Goal: Find specific page/section: Find specific page/section

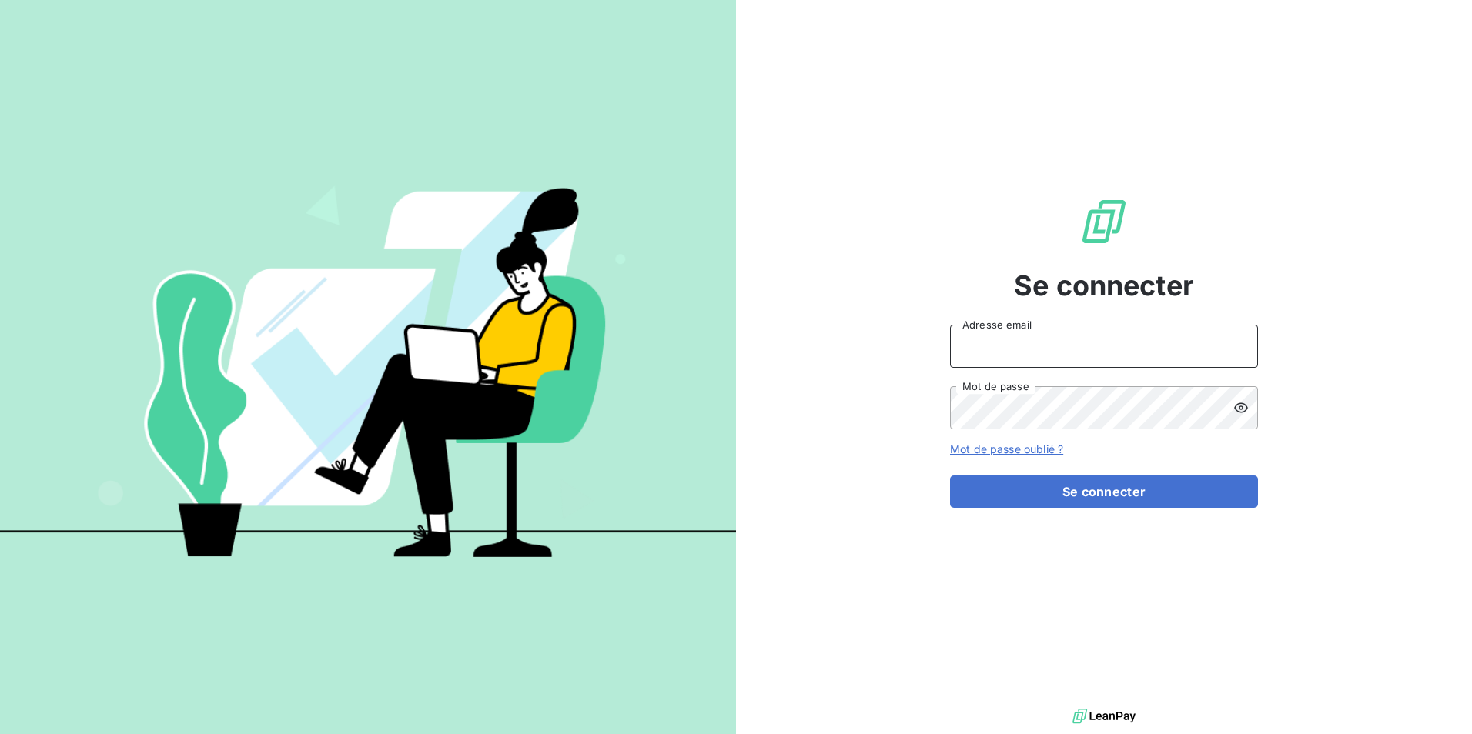
click at [1120, 354] on input "Adresse email" at bounding box center [1104, 346] width 308 height 43
type input "[EMAIL_ADDRESS][DOMAIN_NAME]"
click at [1242, 403] on icon at bounding box center [1241, 408] width 14 height 10
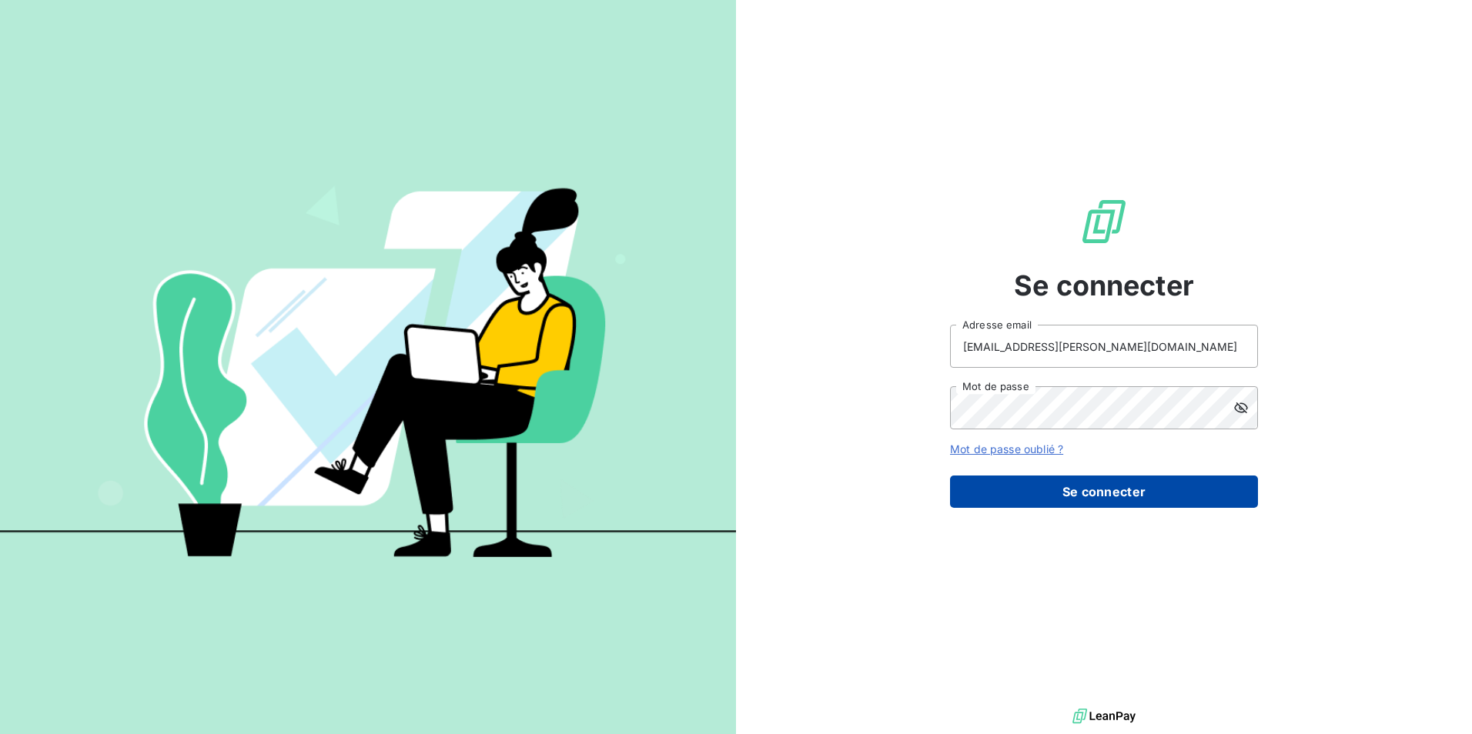
click at [1143, 483] on button "Se connecter" at bounding box center [1104, 492] width 308 height 32
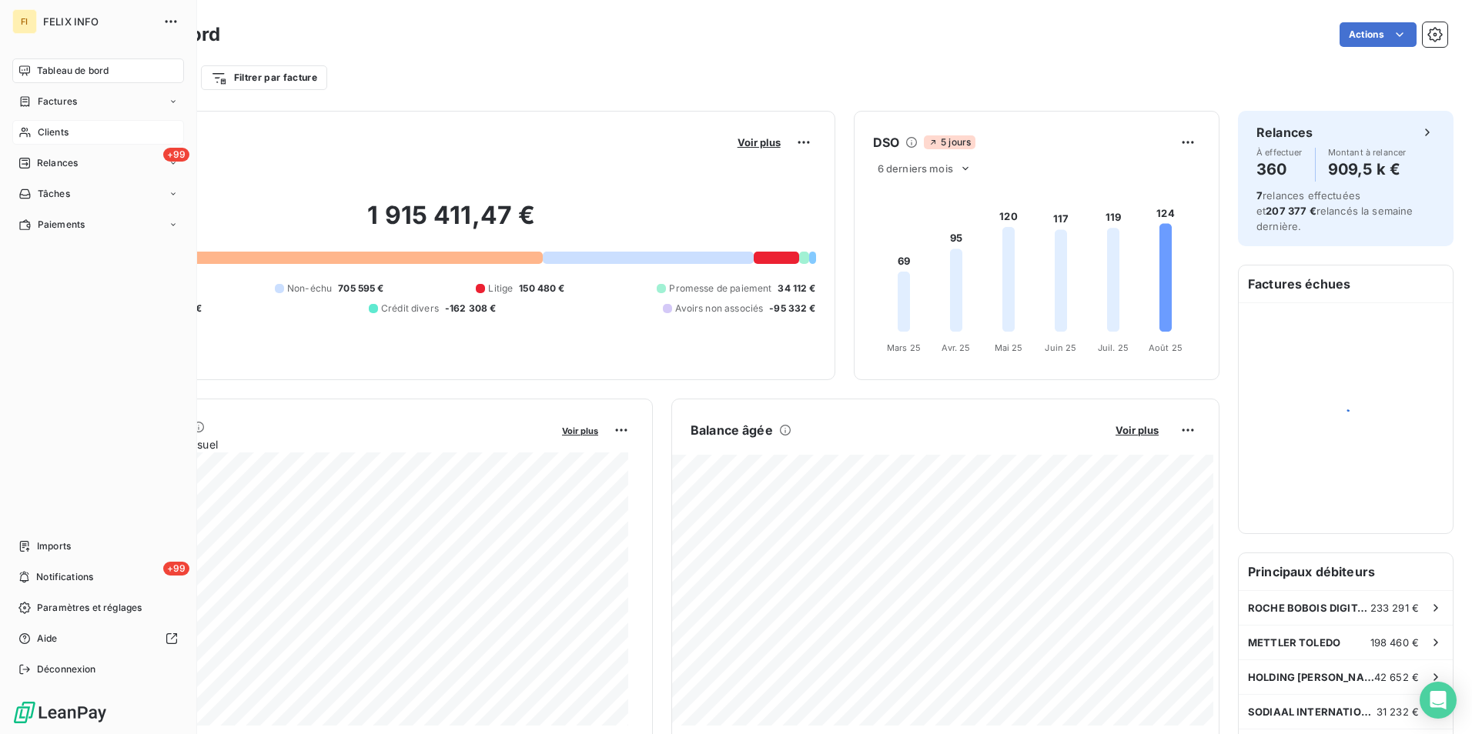
click at [35, 127] on div "Clients" at bounding box center [98, 132] width 172 height 25
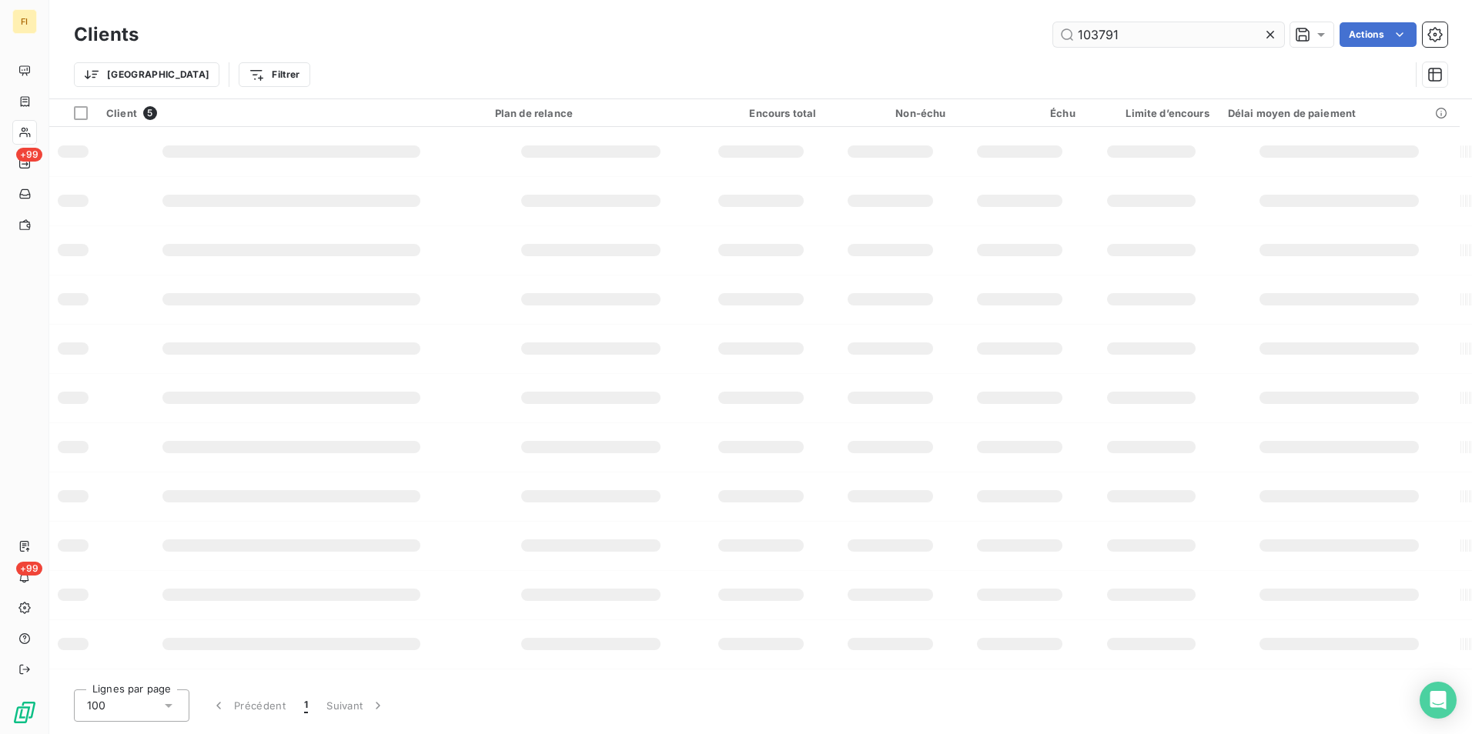
type input "103791"
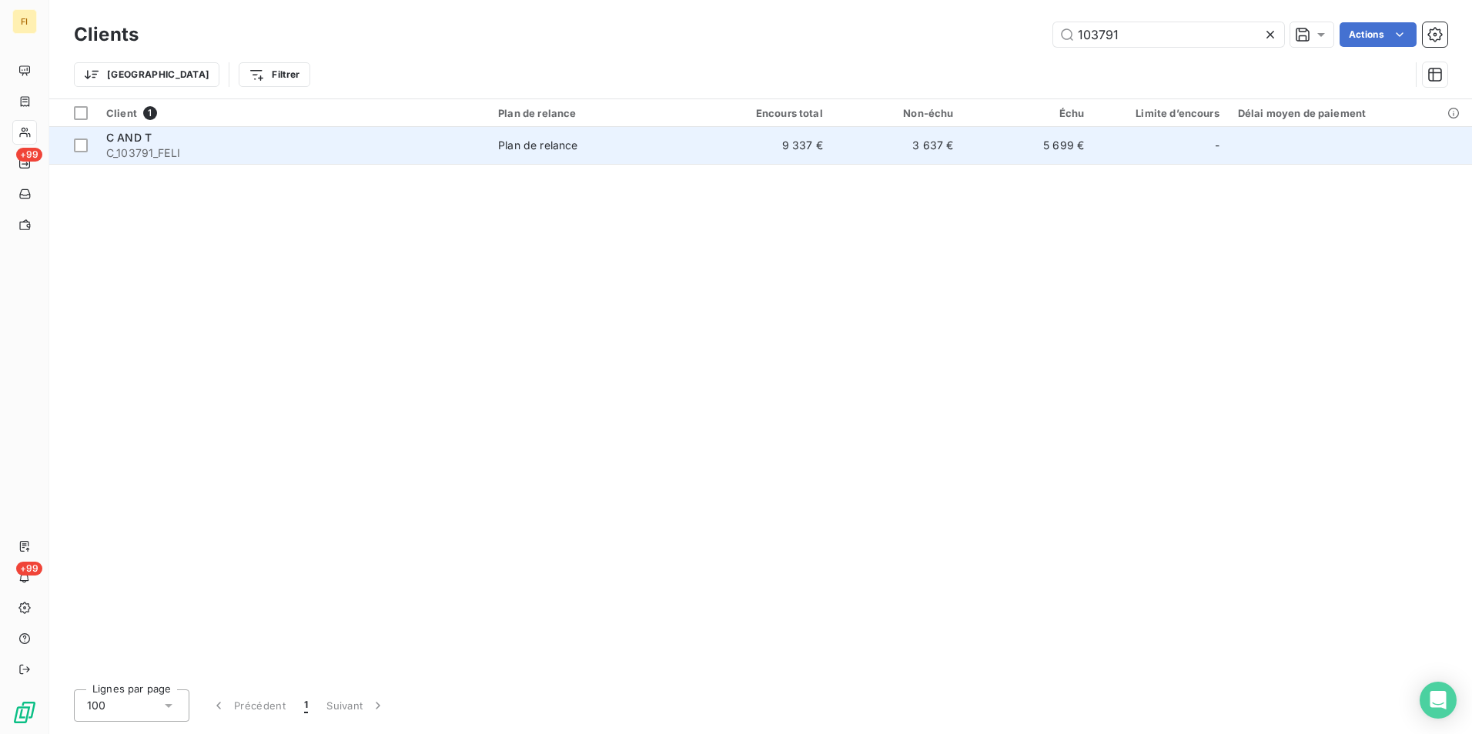
click at [962, 140] on td "3 637 €" at bounding box center [897, 145] width 131 height 37
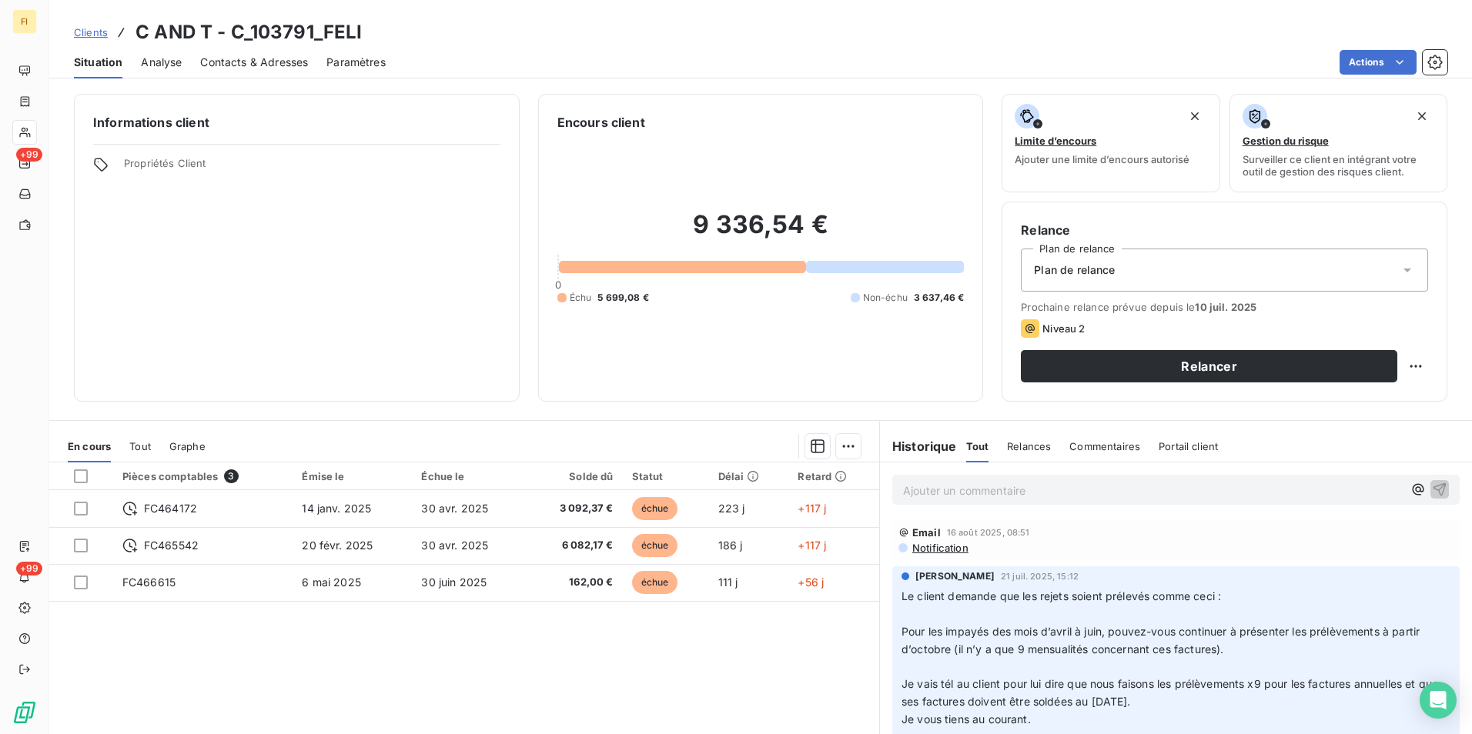
click at [92, 35] on span "Clients" at bounding box center [91, 32] width 34 height 12
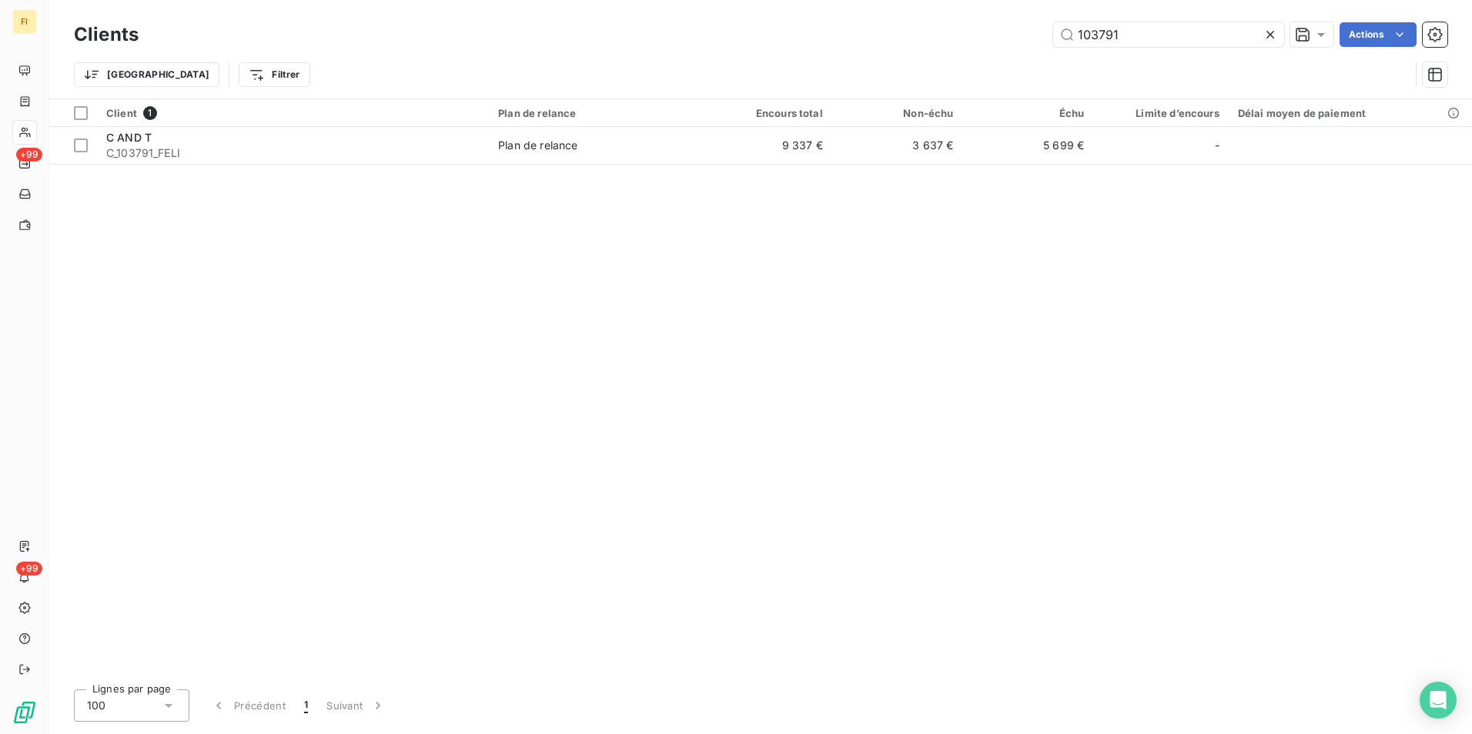
drag, startPoint x: 1118, startPoint y: 34, endPoint x: 746, endPoint y: 38, distance: 371.9
click at [754, 37] on div "103791 Actions" at bounding box center [802, 34] width 1290 height 25
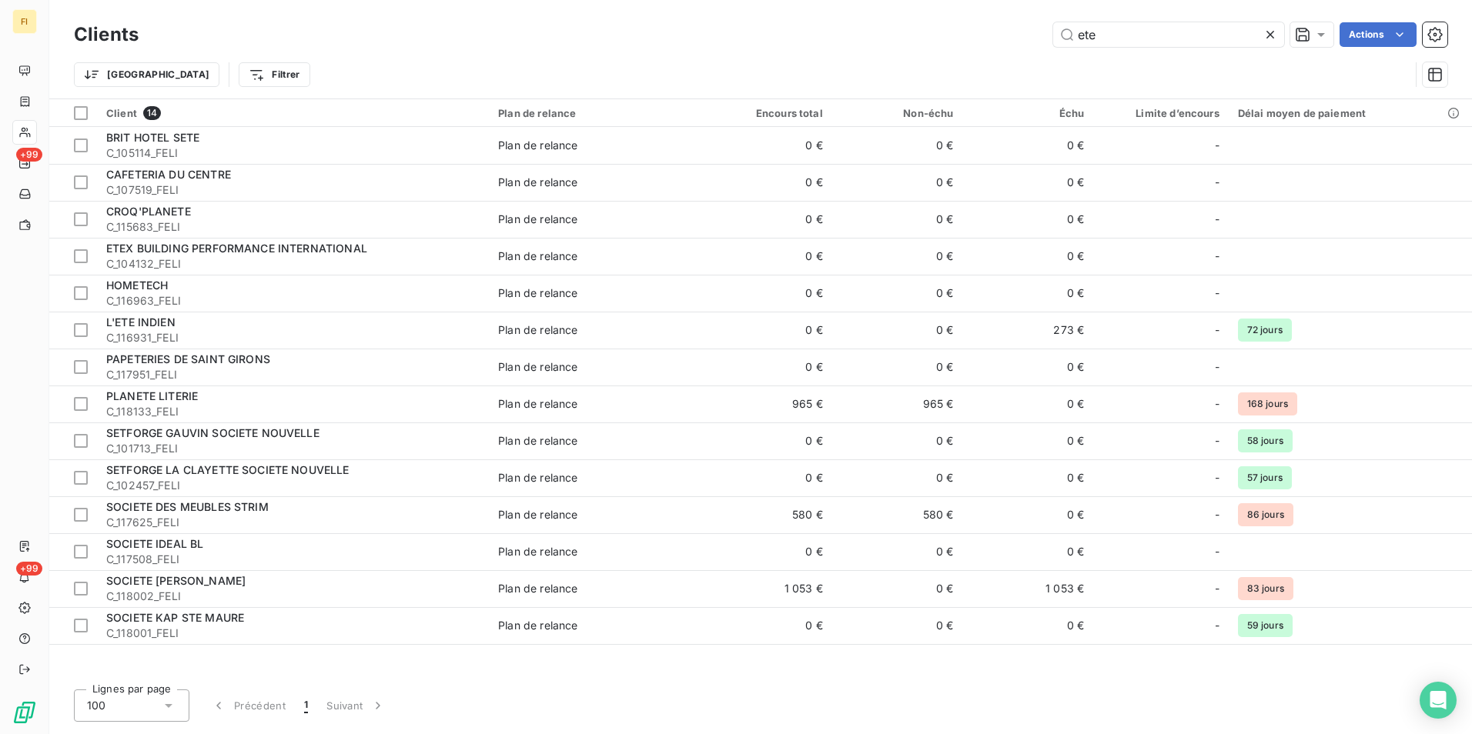
type input "ete"
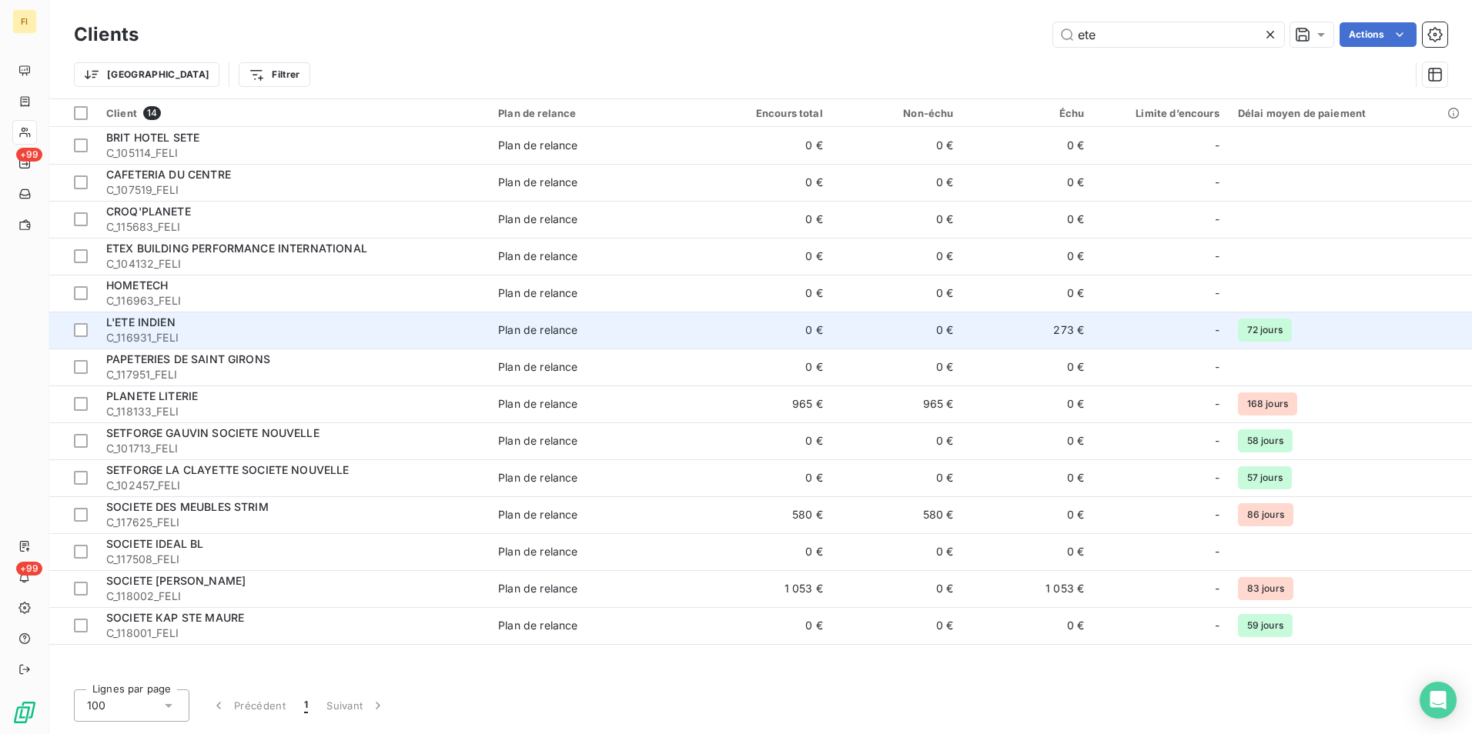
click at [488, 332] on td "L'ETE INDIEN C_116931_FELI" at bounding box center [293, 330] width 392 height 37
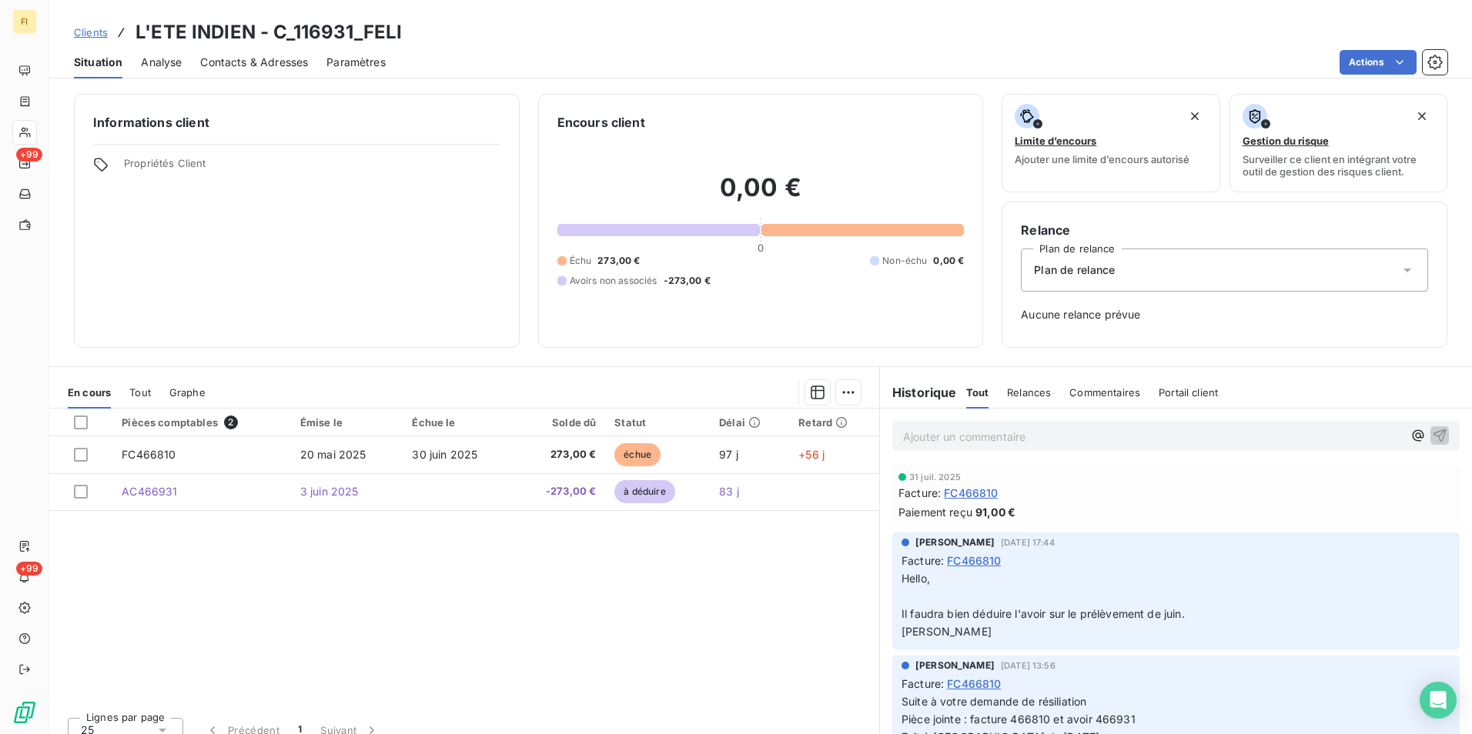
click at [87, 28] on span "Clients" at bounding box center [91, 32] width 34 height 12
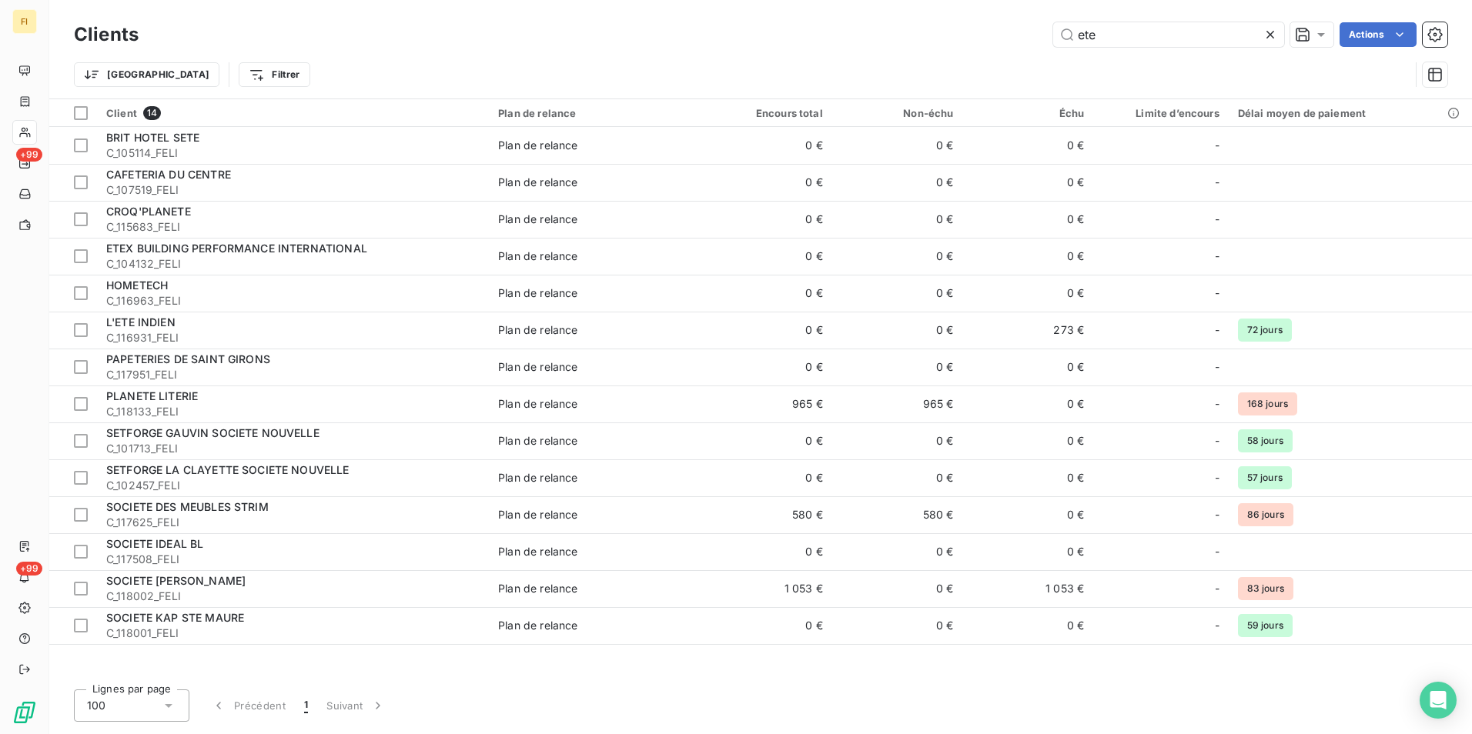
drag, startPoint x: 975, startPoint y: 44, endPoint x: 901, endPoint y: 42, distance: 74.7
click at [938, 42] on div "ete Actions" at bounding box center [802, 34] width 1290 height 25
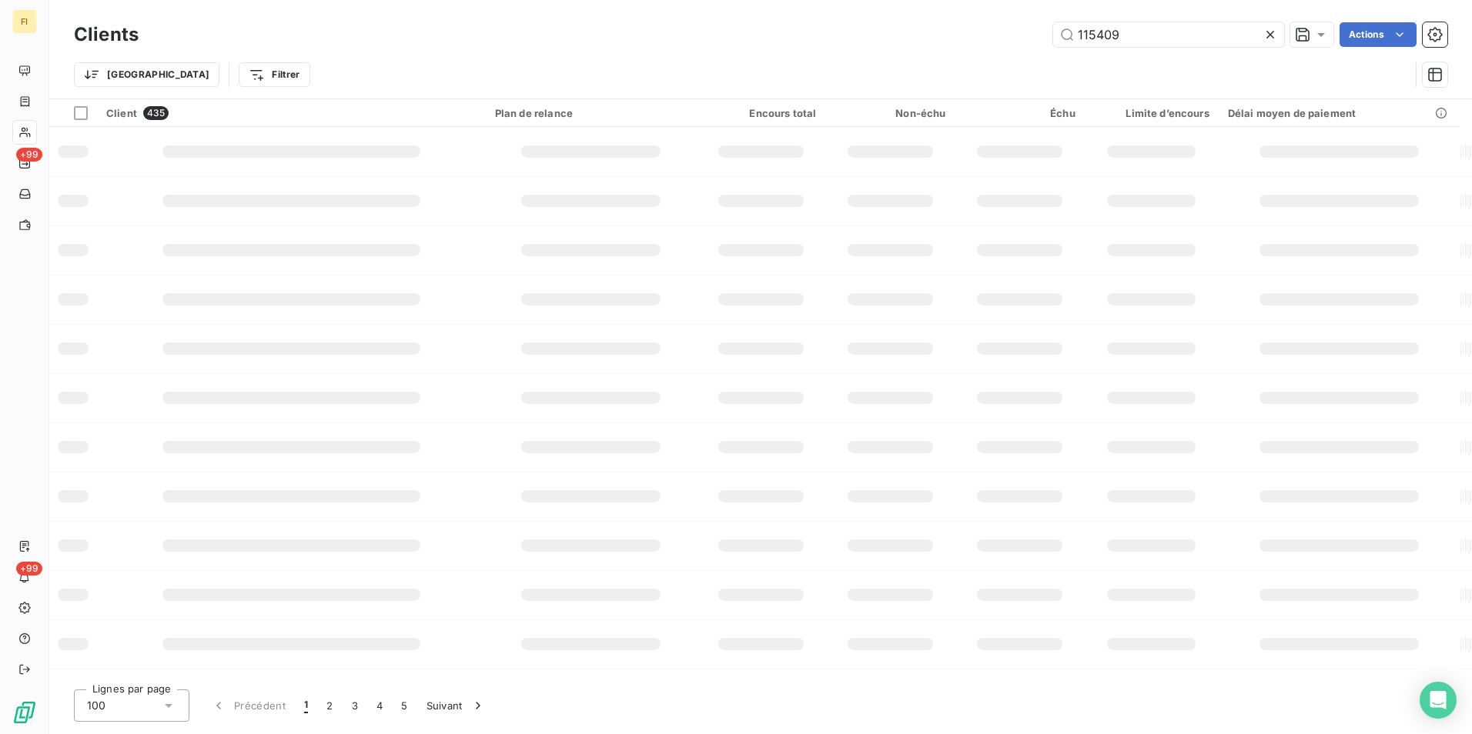
type input "115409"
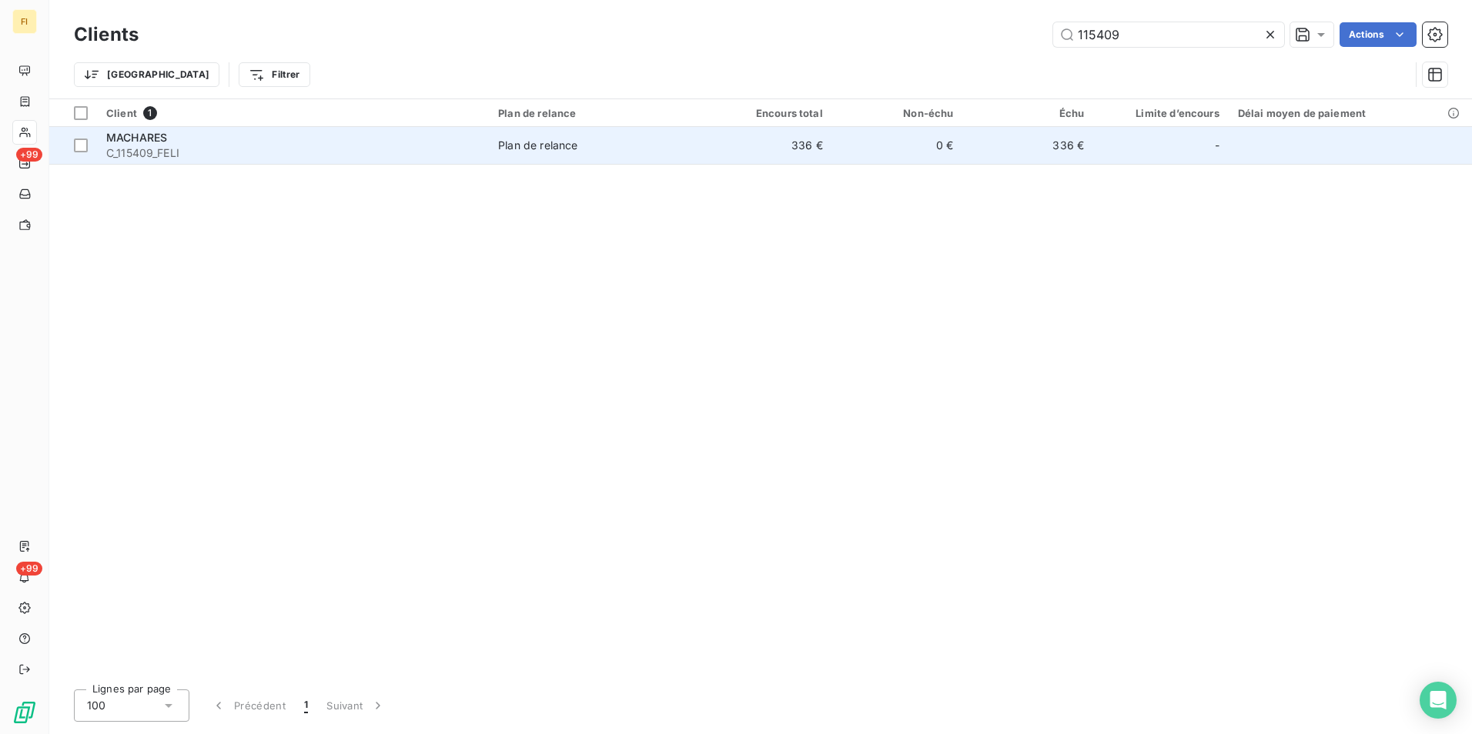
click at [862, 149] on td "0 €" at bounding box center [897, 145] width 131 height 37
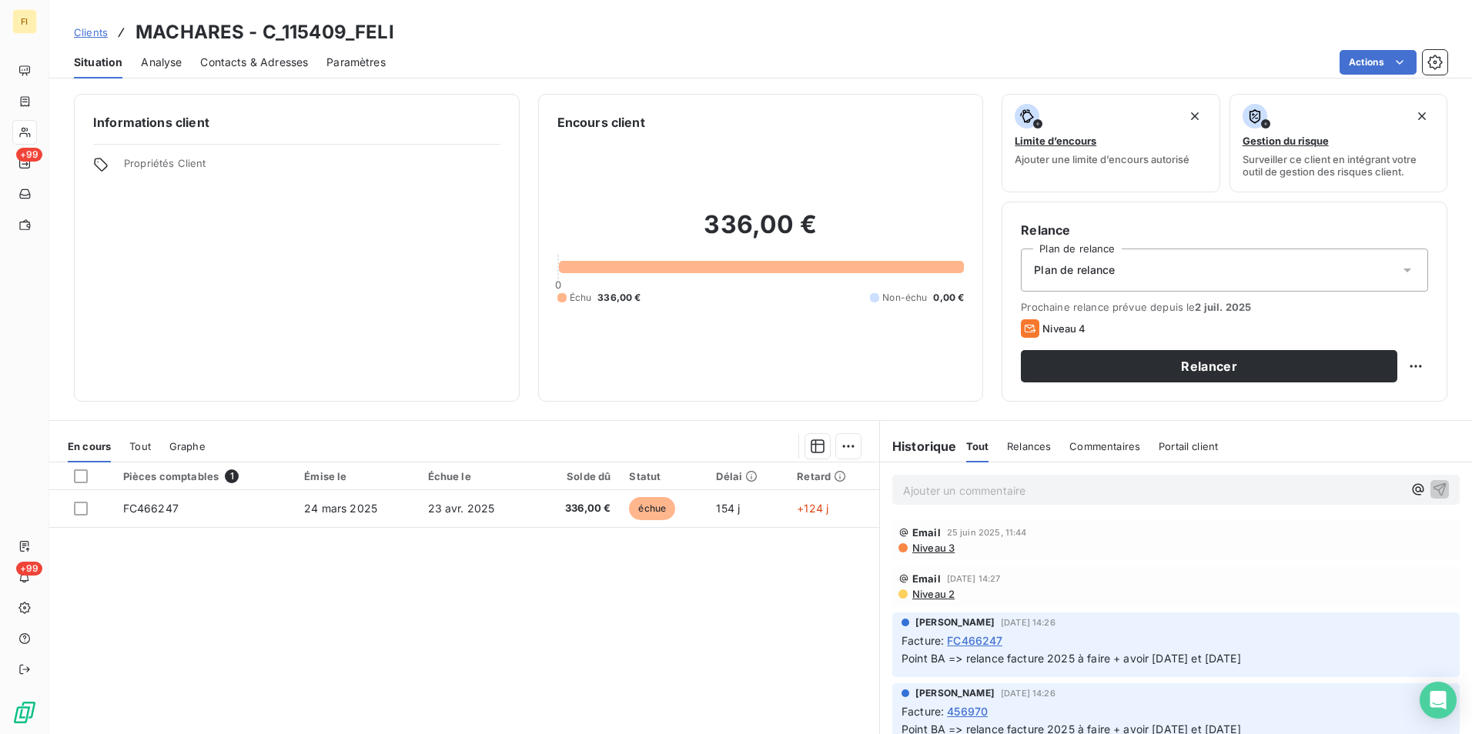
click at [94, 35] on span "Clients" at bounding box center [91, 32] width 34 height 12
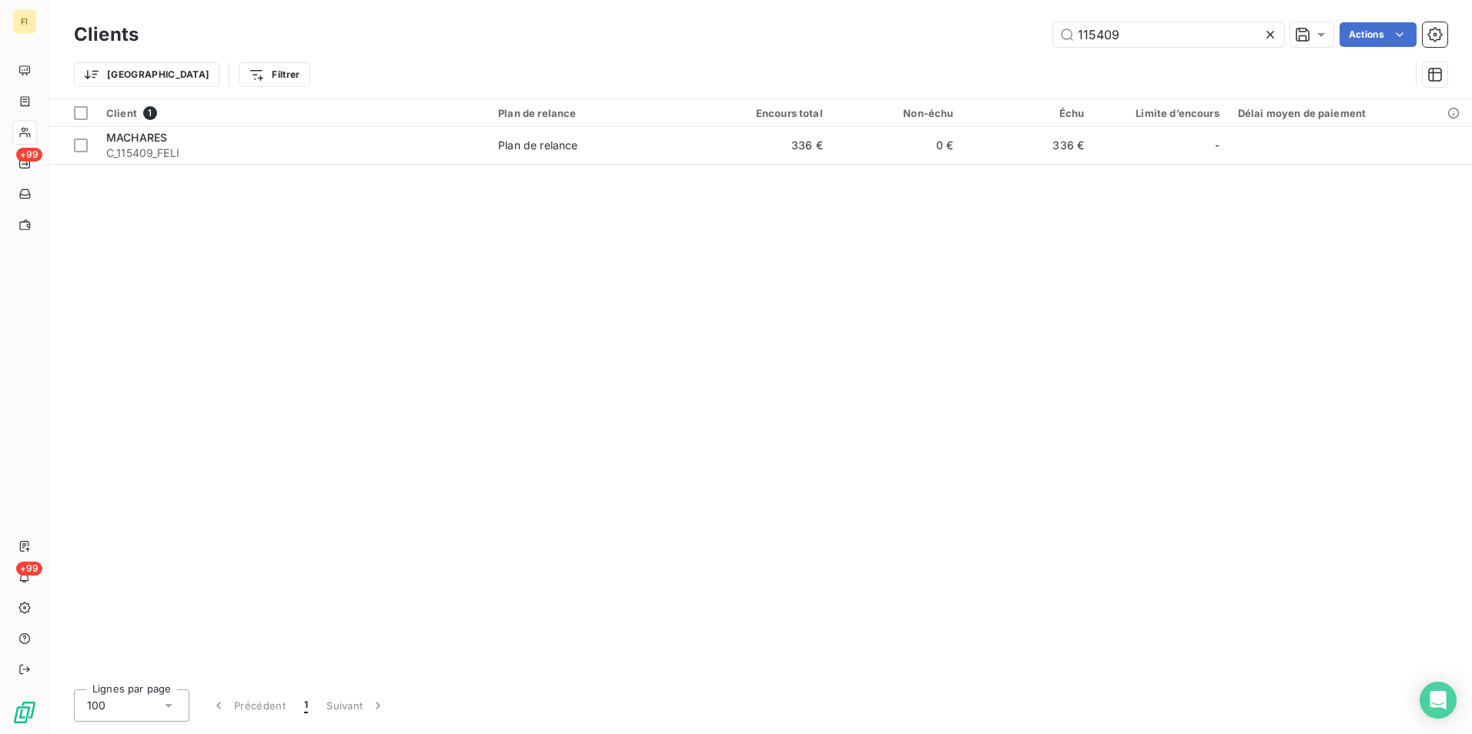
drag, startPoint x: 1134, startPoint y: 51, endPoint x: 736, endPoint y: 45, distance: 398.1
click at [856, 59] on div "Clients 115409 Actions Trier Filtrer" at bounding box center [760, 58] width 1373 height 80
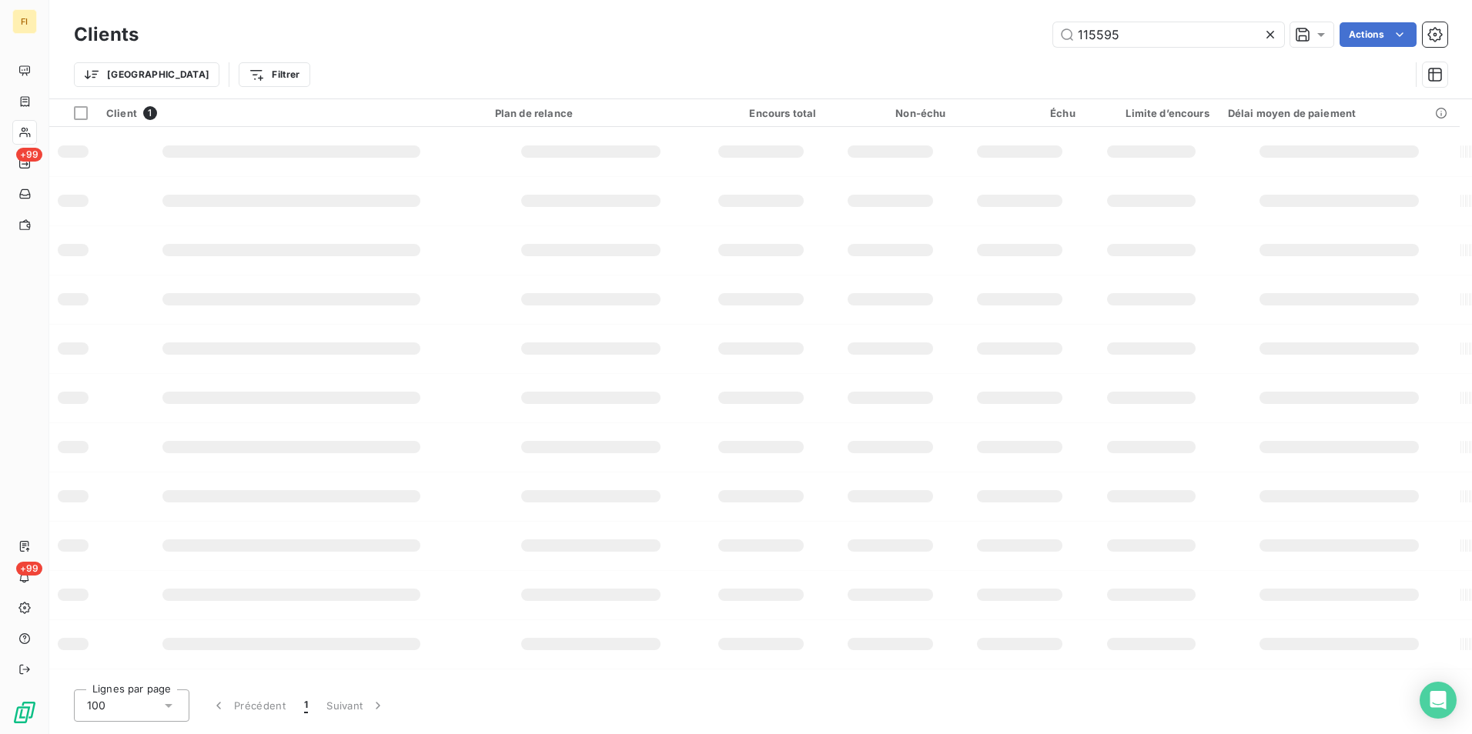
type input "115595"
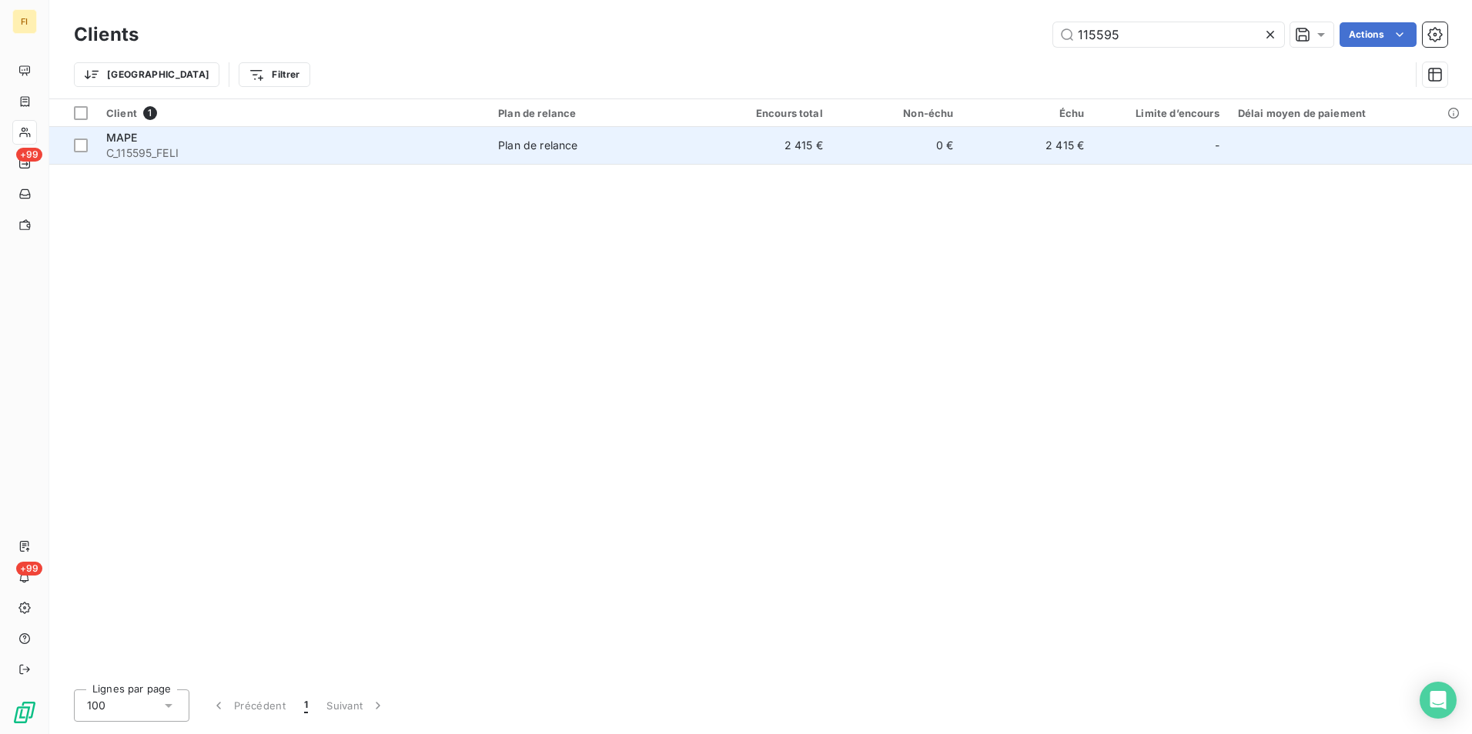
click at [780, 145] on td "2 415 €" at bounding box center [766, 145] width 131 height 37
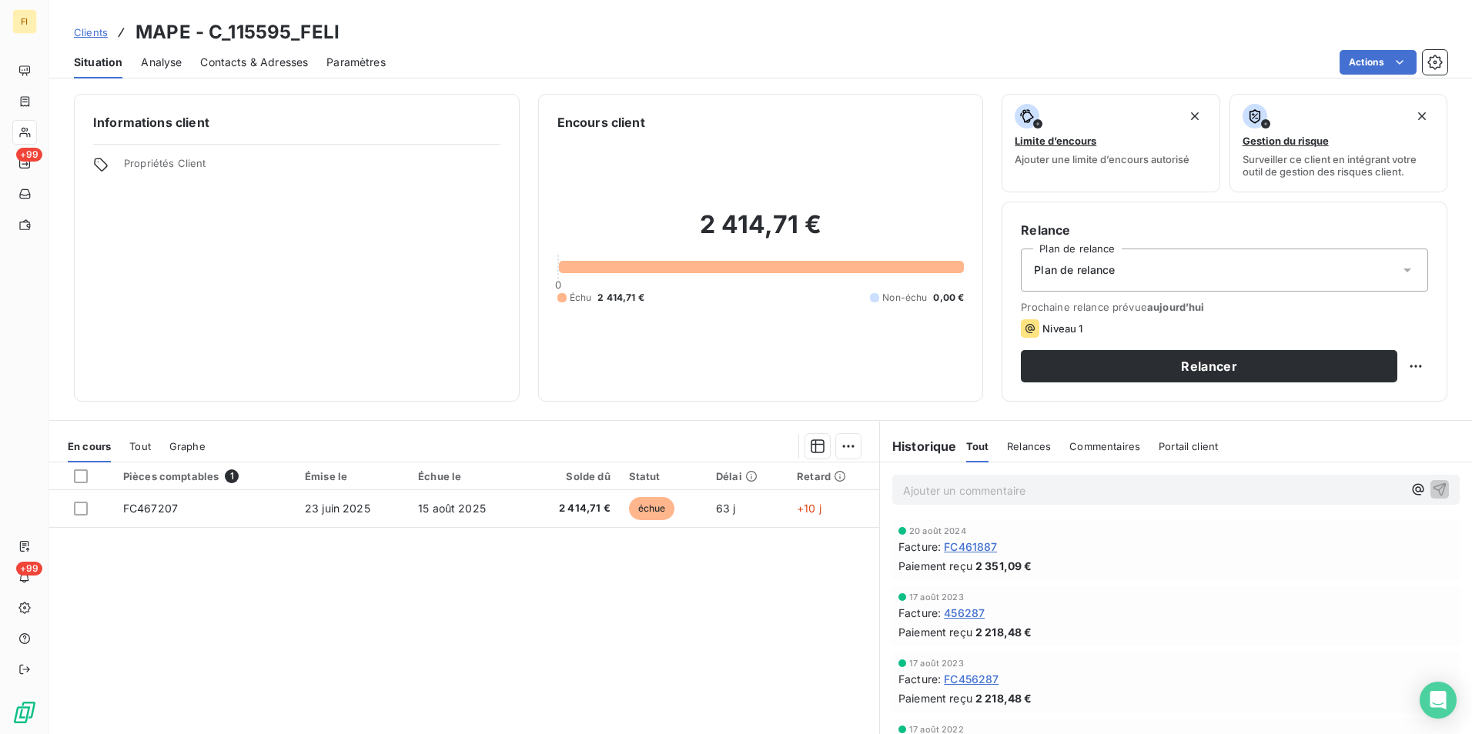
click at [347, 64] on span "Paramètres" at bounding box center [355, 62] width 59 height 15
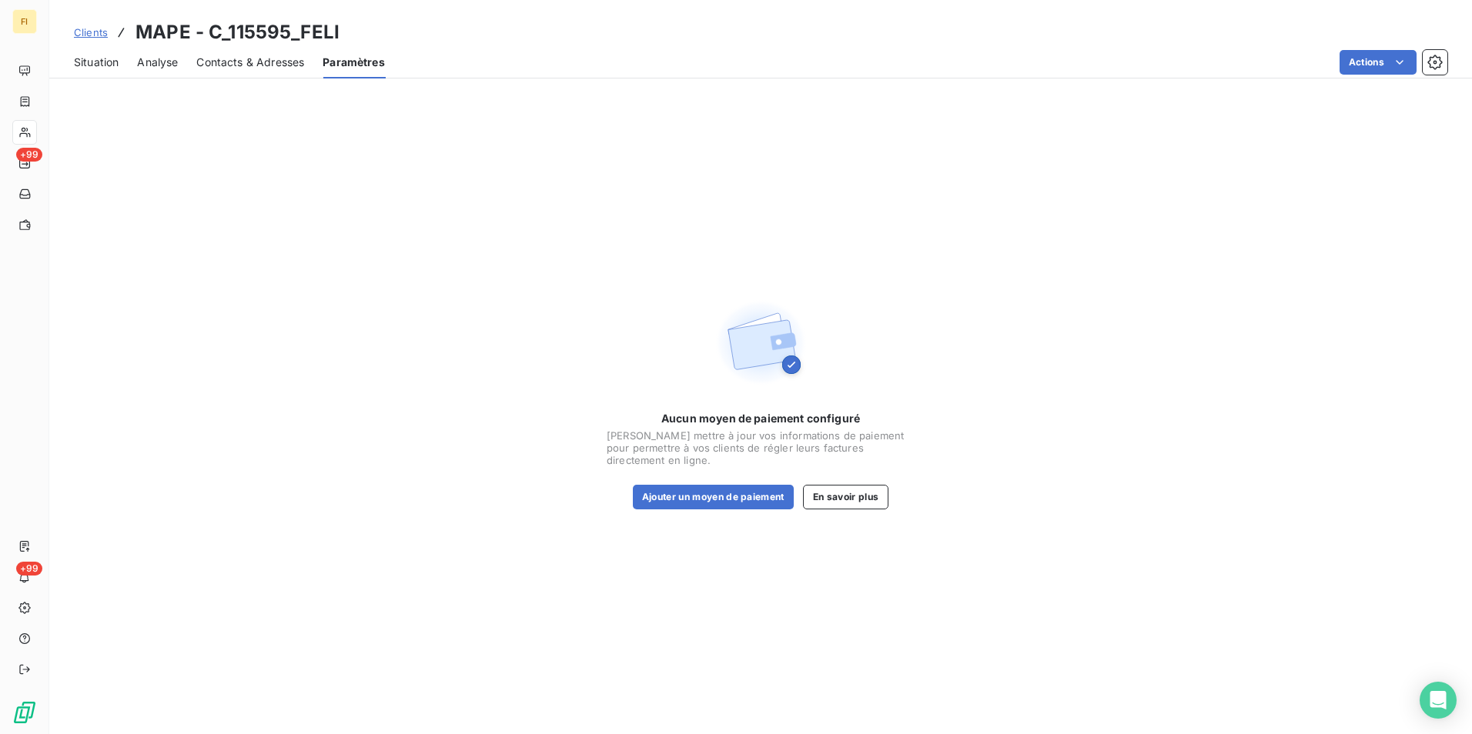
click at [265, 64] on span "Contacts & Adresses" at bounding box center [250, 62] width 108 height 15
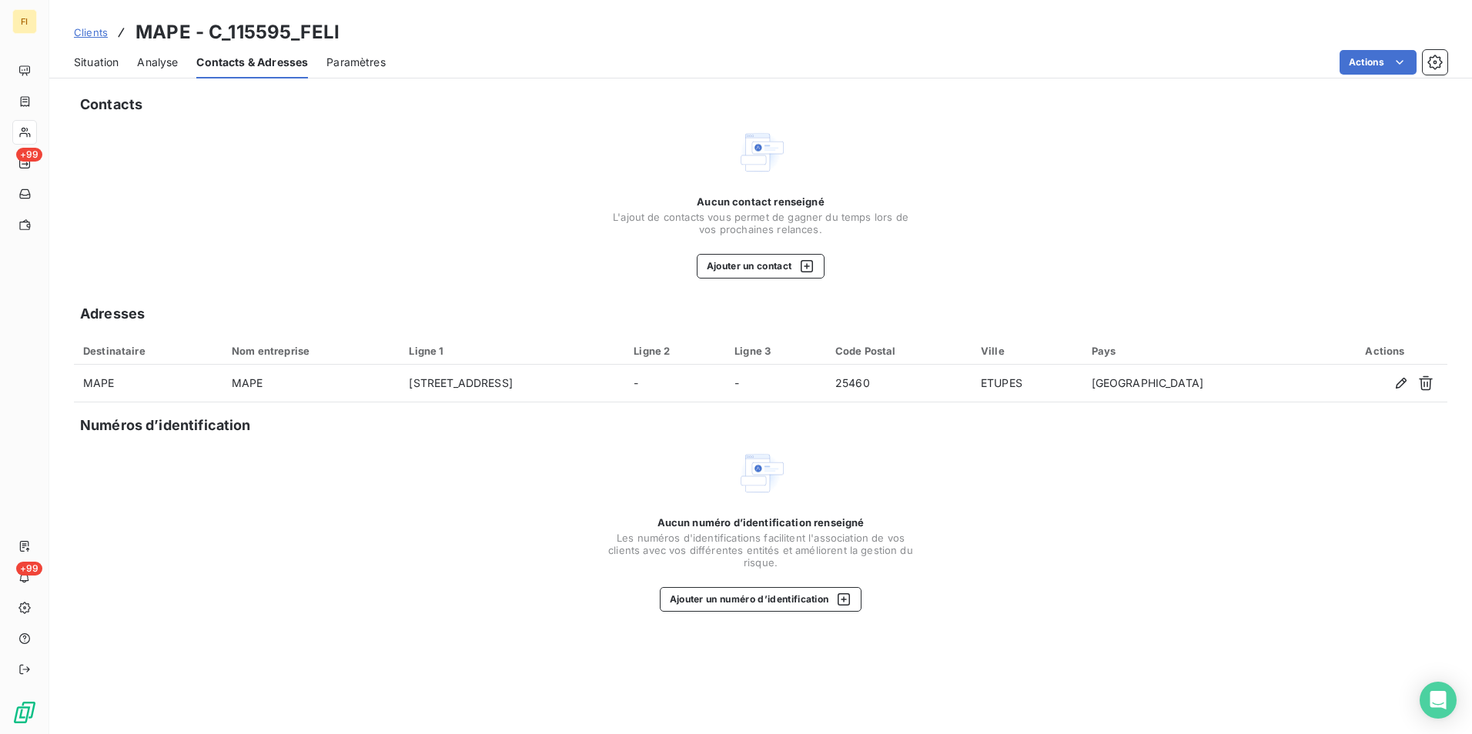
click at [85, 30] on span "Clients" at bounding box center [91, 32] width 34 height 12
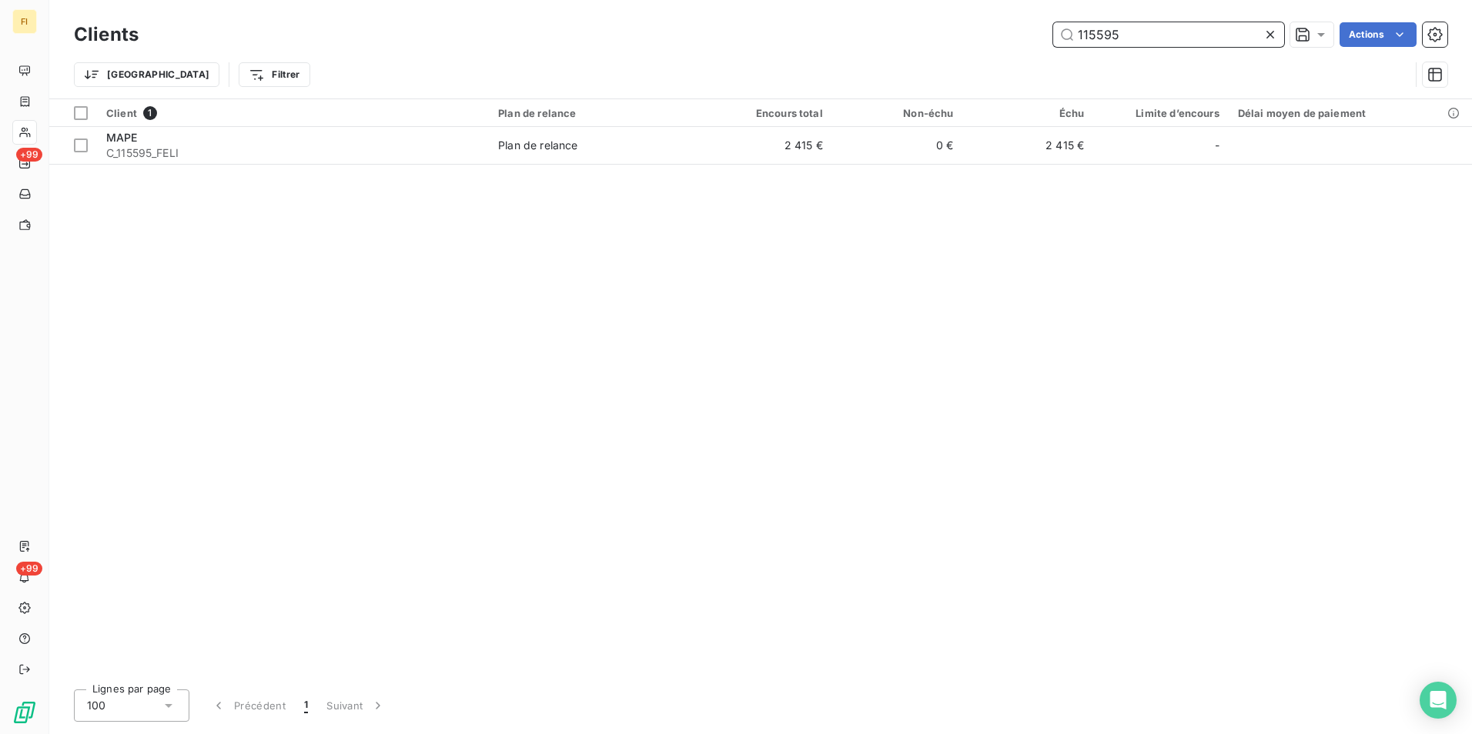
drag, startPoint x: 1135, startPoint y: 42, endPoint x: 895, endPoint y: 45, distance: 239.4
click at [940, 49] on div "Clients 115595 Actions" at bounding box center [760, 34] width 1373 height 32
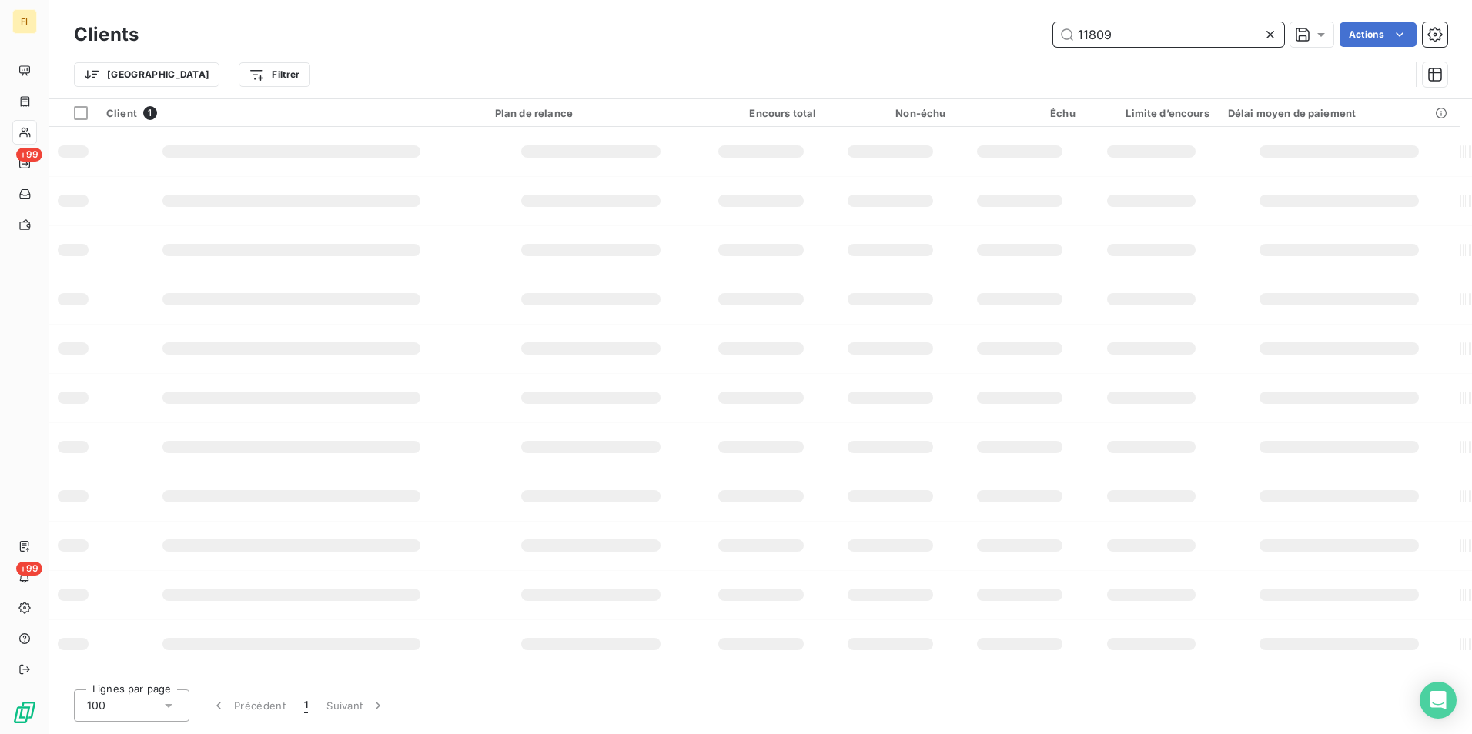
type input "11809"
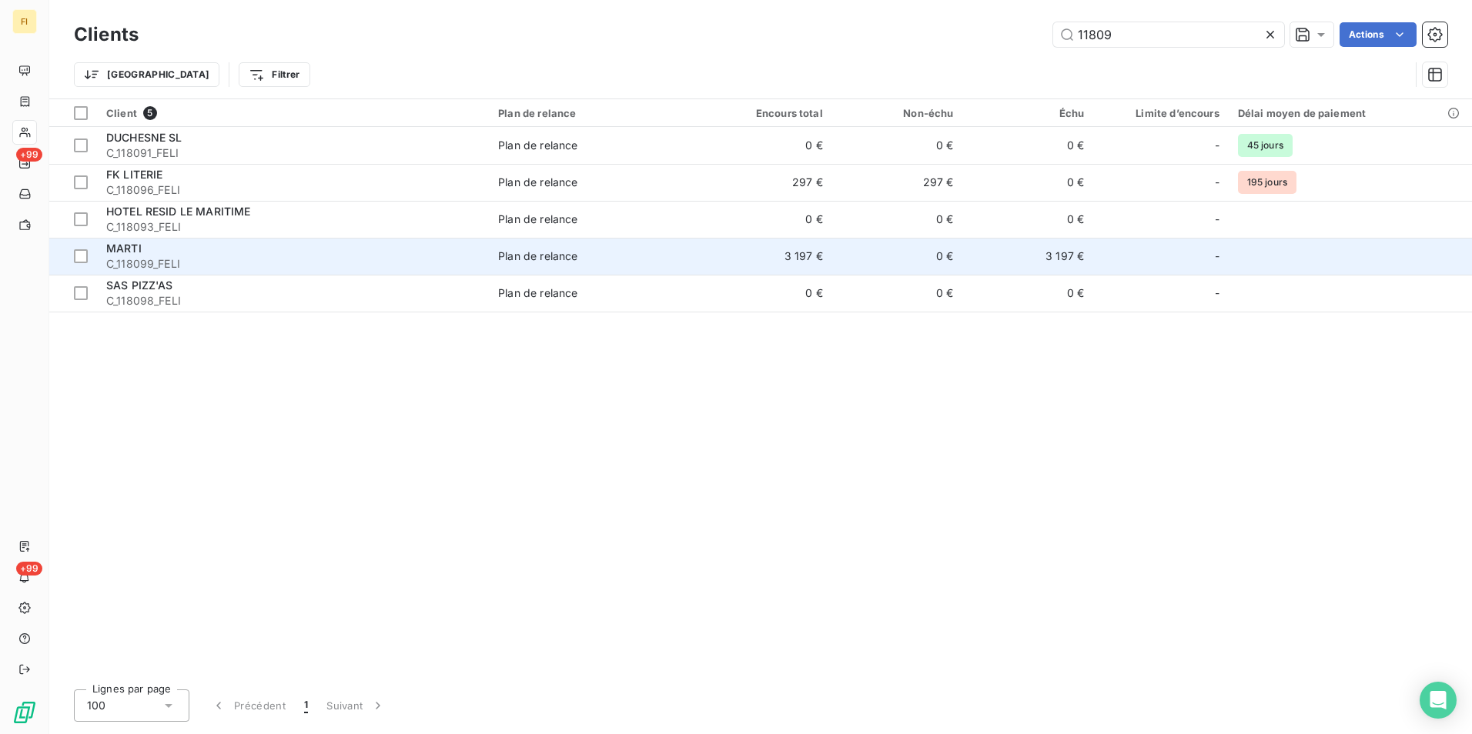
click at [661, 258] on span "Plan de relance" at bounding box center [595, 256] width 194 height 15
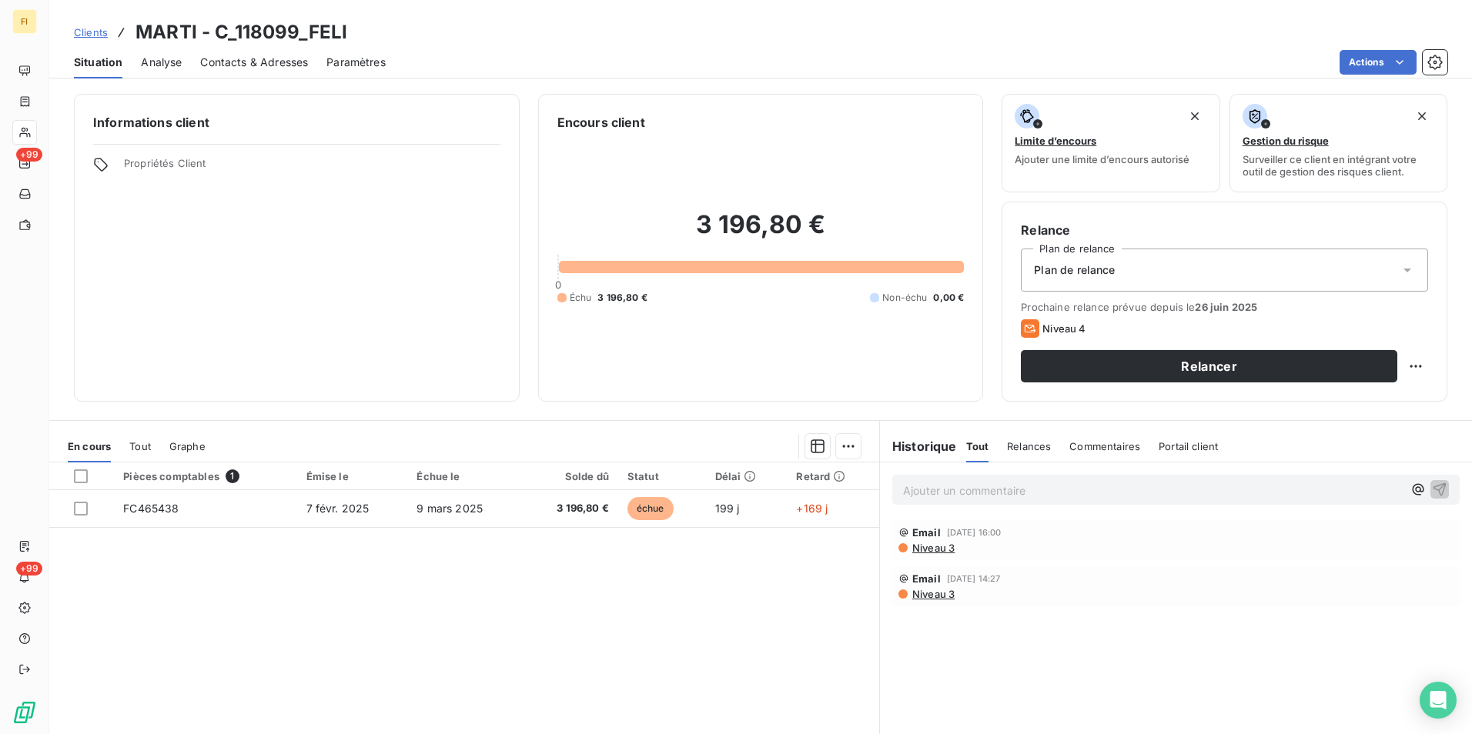
click at [102, 27] on span "Clients" at bounding box center [91, 32] width 34 height 12
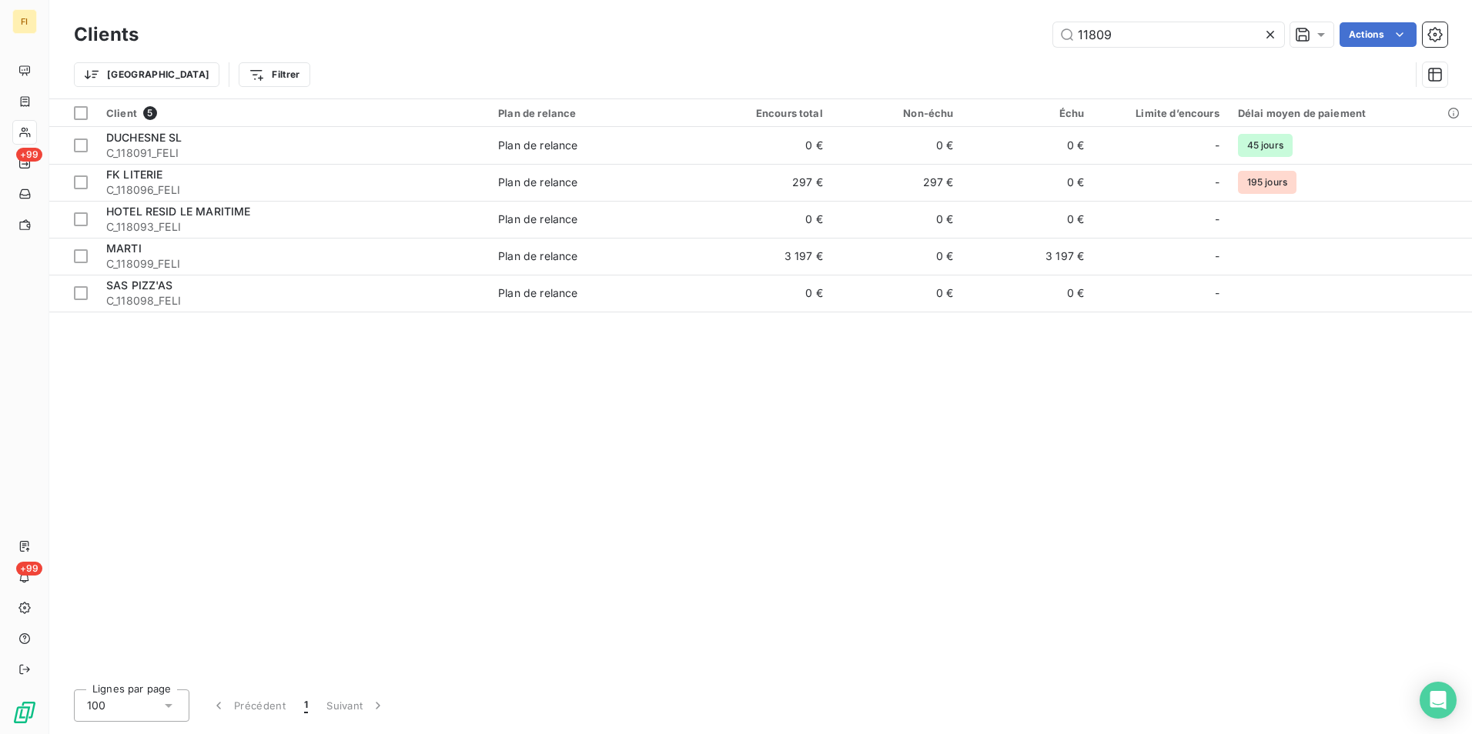
drag, startPoint x: 1196, startPoint y: 32, endPoint x: 336, endPoint y: 32, distance: 859.2
click at [823, 8] on div "Clients 11809 Actions Trier Filtrer" at bounding box center [760, 49] width 1423 height 99
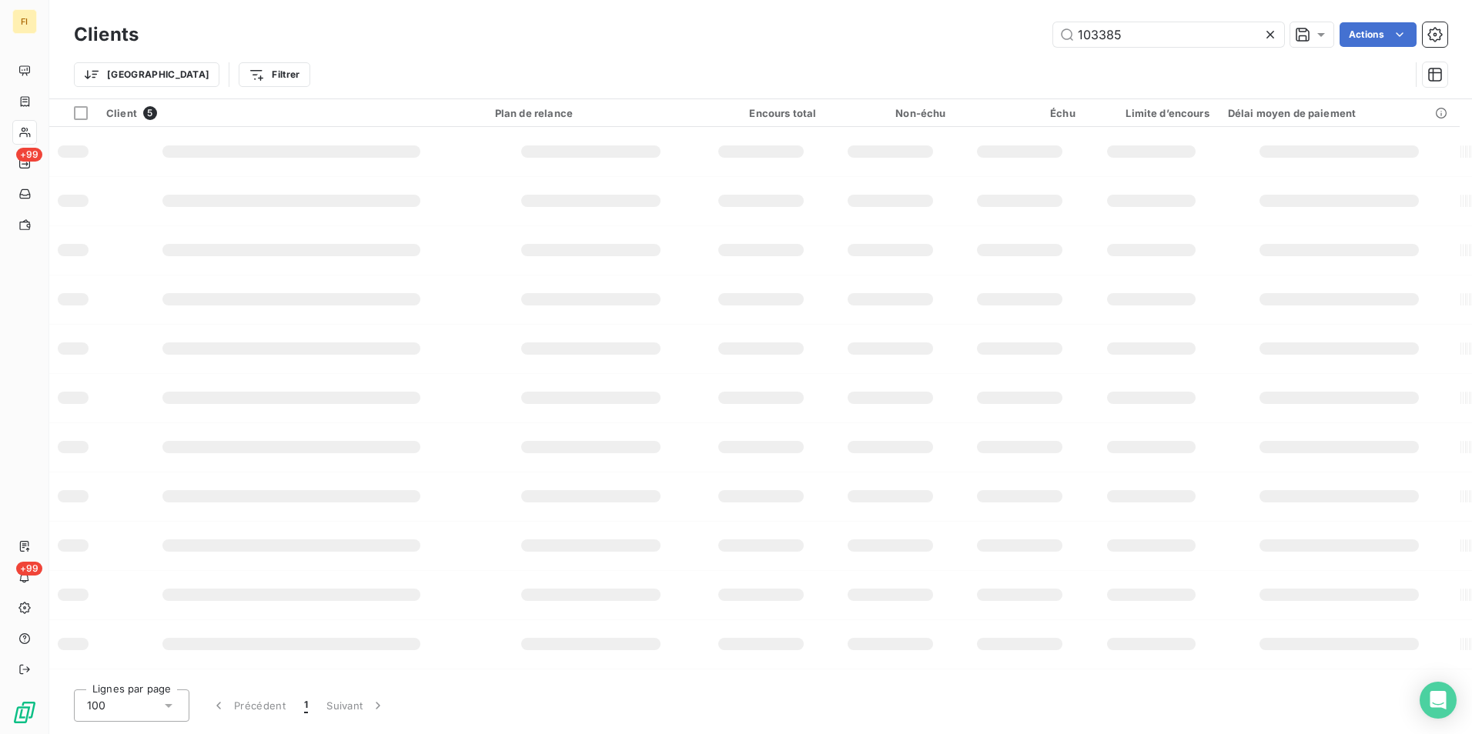
type input "103385"
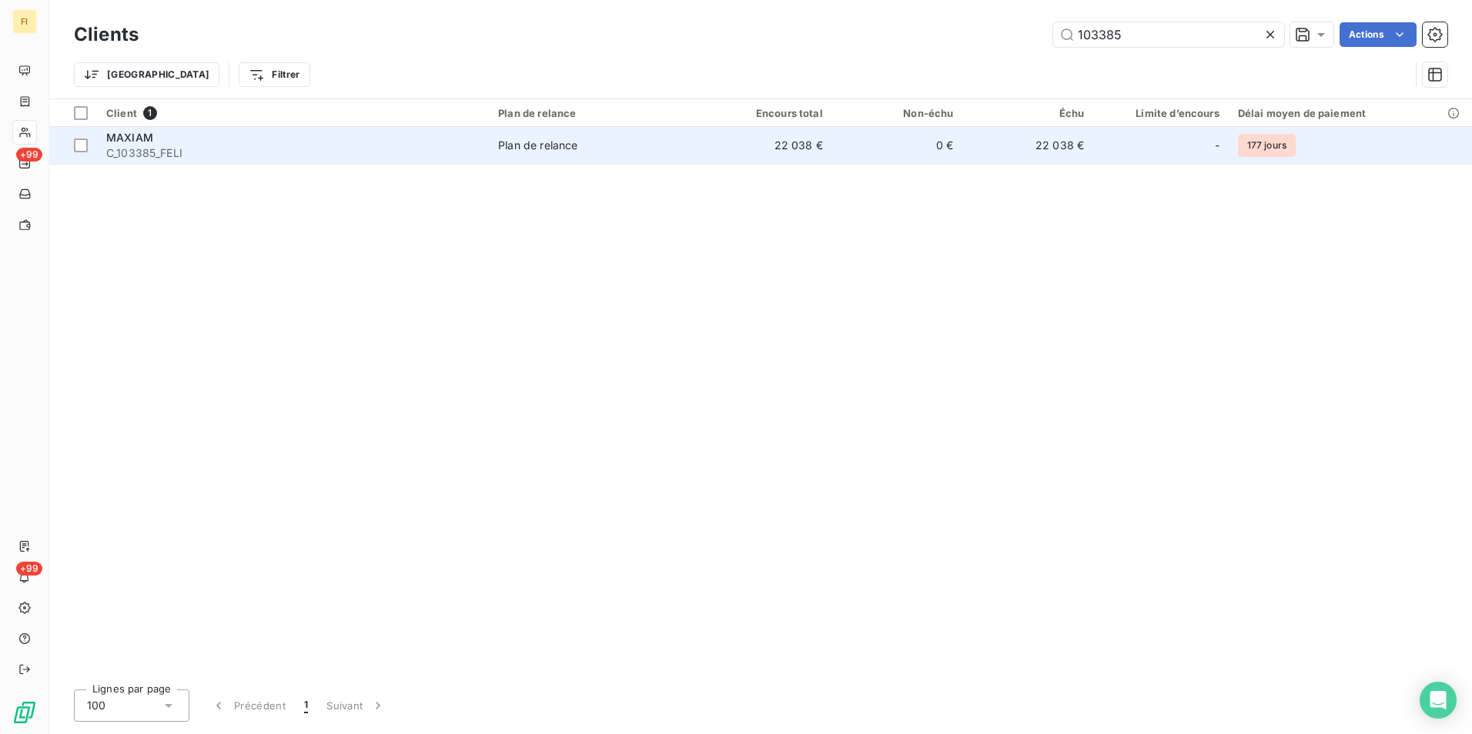
click at [473, 150] on span "C_103385_FELI" at bounding box center [292, 153] width 373 height 15
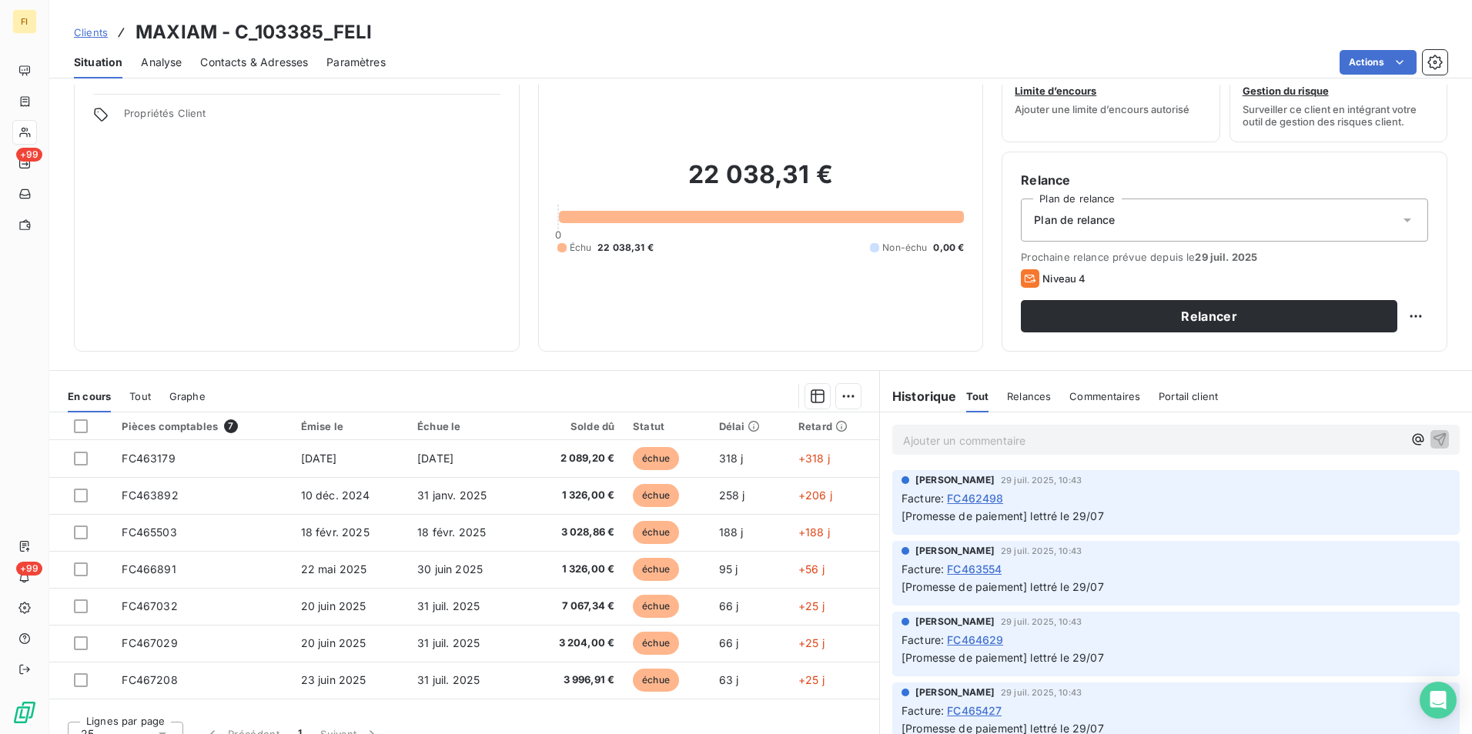
scroll to position [71, 0]
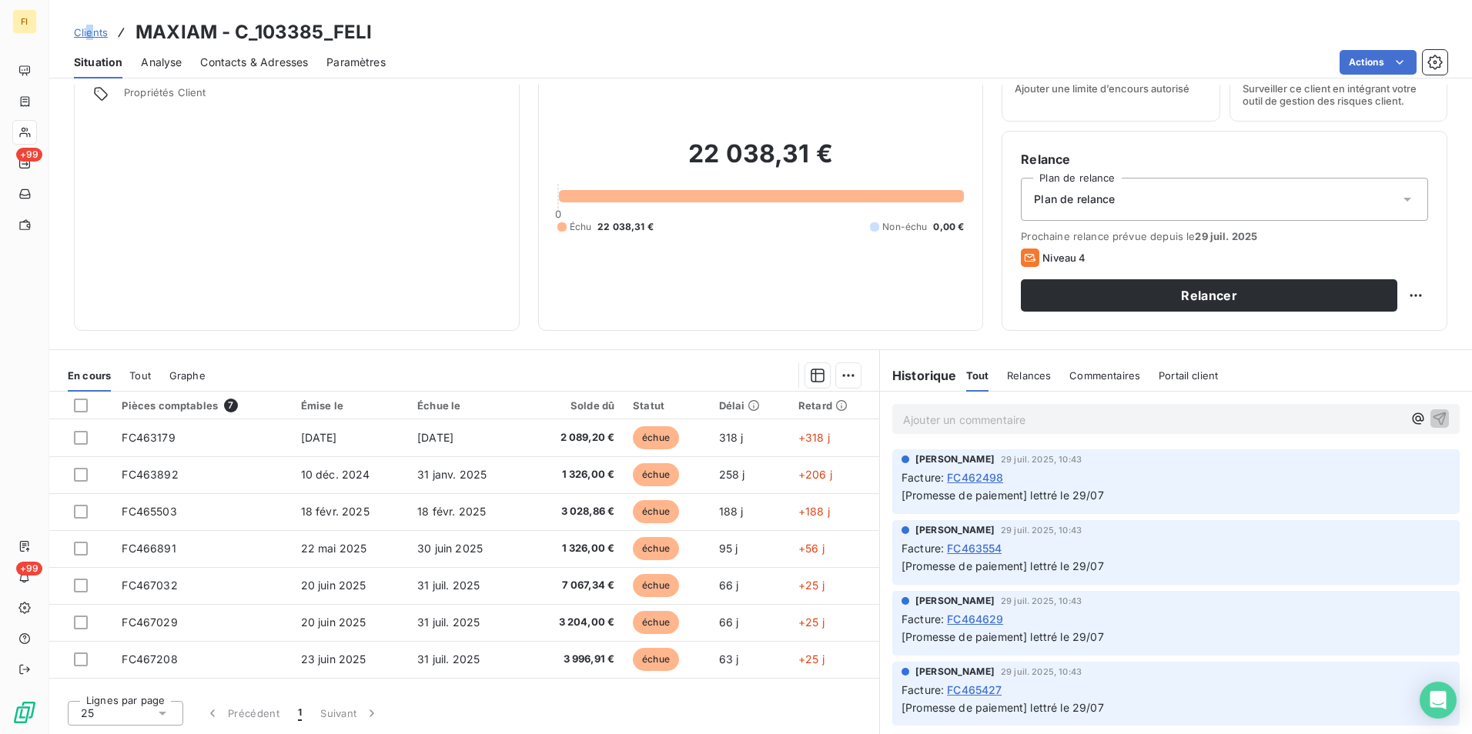
click at [89, 42] on div "Clients MAXIAM - C_103385_FELI" at bounding box center [223, 32] width 298 height 28
click at [95, 32] on span "Clients" at bounding box center [91, 32] width 34 height 12
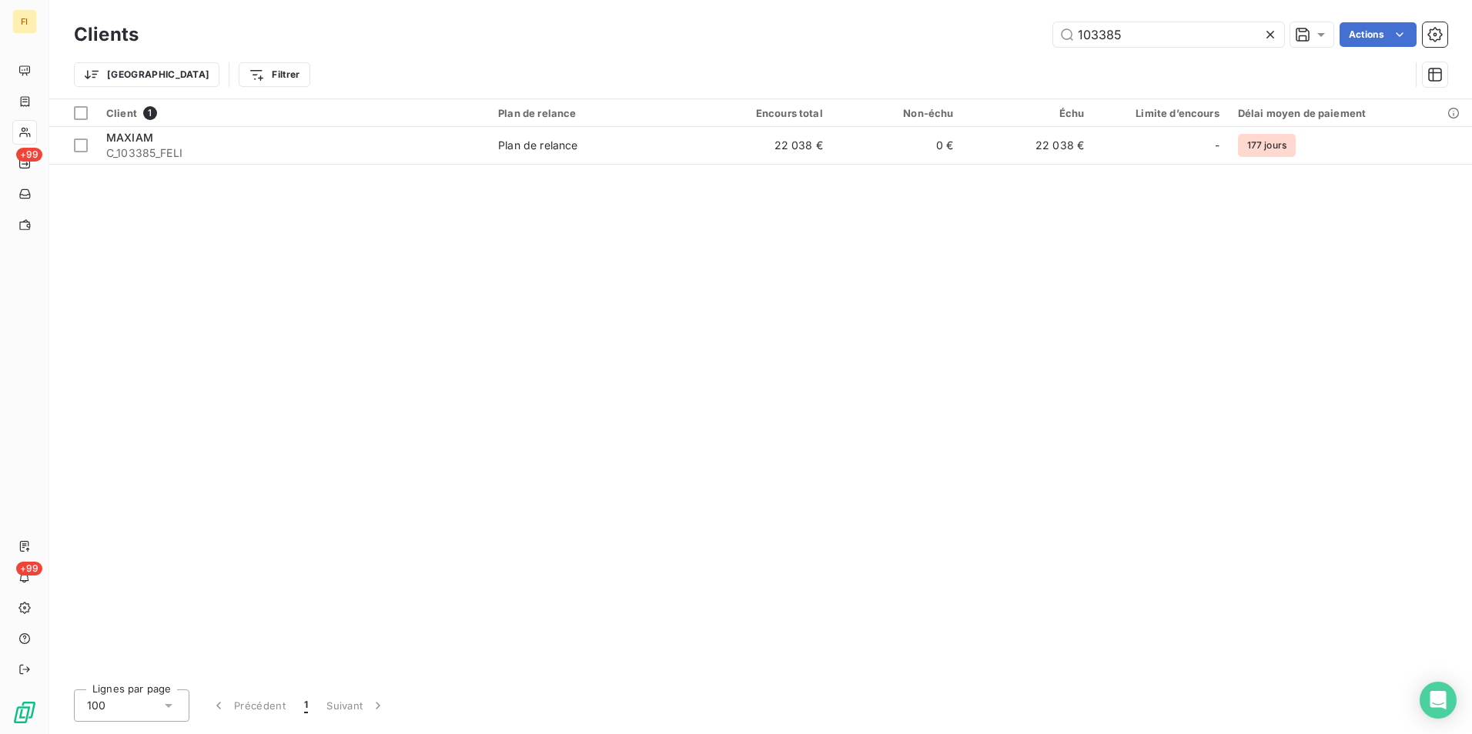
drag, startPoint x: 1152, startPoint y: 41, endPoint x: 597, endPoint y: 95, distance: 557.7
click at [761, 73] on div "Clients 103385 Actions Trier Filtrer" at bounding box center [760, 58] width 1373 height 80
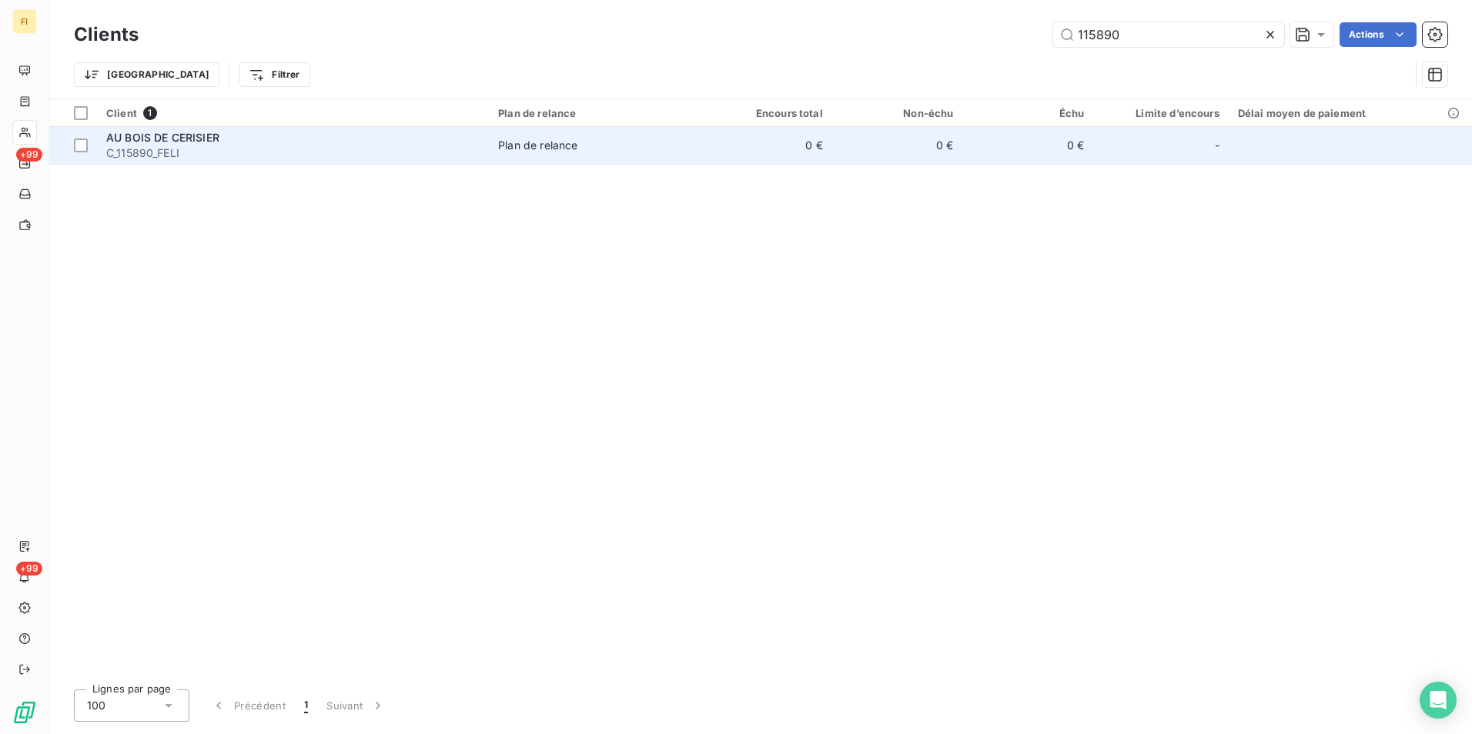
type input "115890"
click at [671, 141] on span "Plan de relance" at bounding box center [595, 145] width 194 height 15
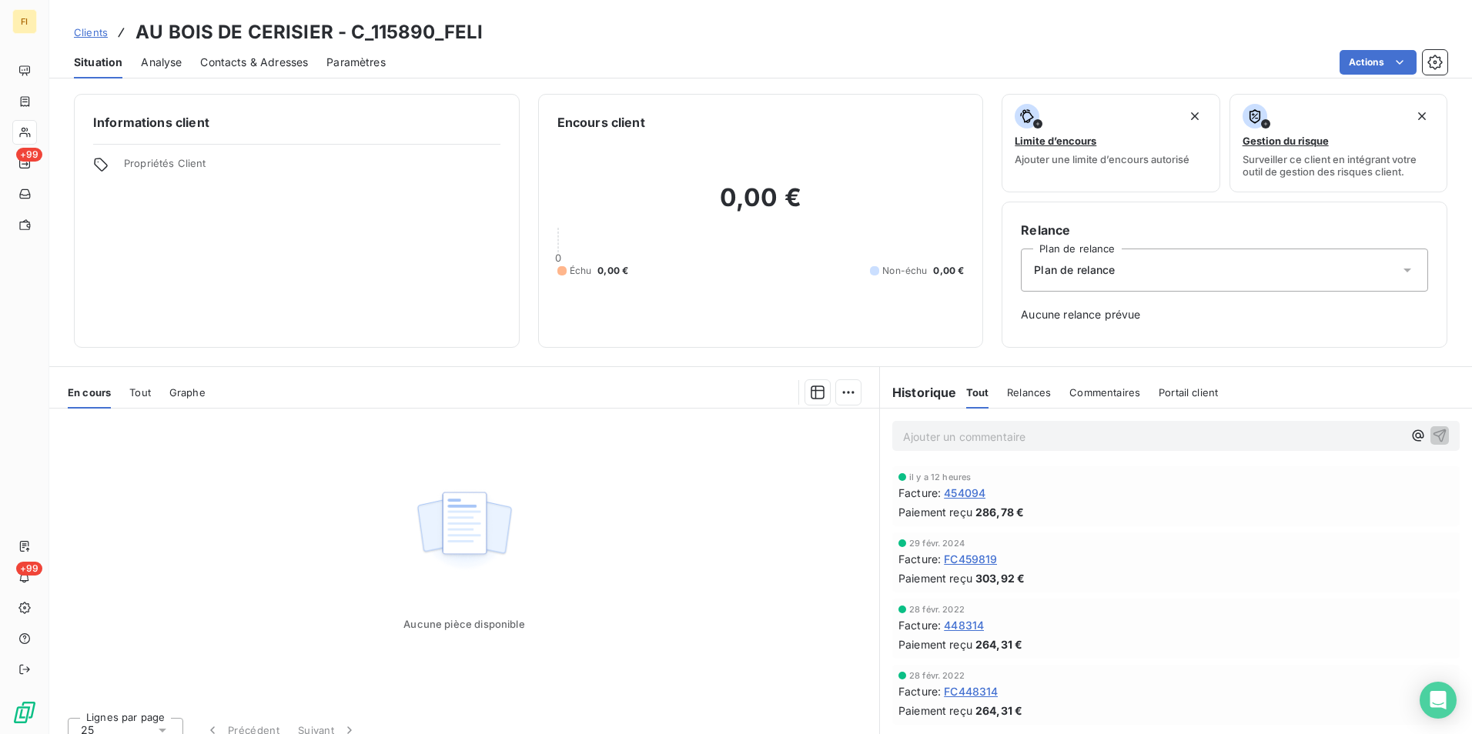
click at [89, 23] on div "Clients AU BOIS DE CERISIER - C_115890_FELI" at bounding box center [278, 32] width 409 height 28
click at [95, 39] on link "Clients" at bounding box center [91, 32] width 34 height 15
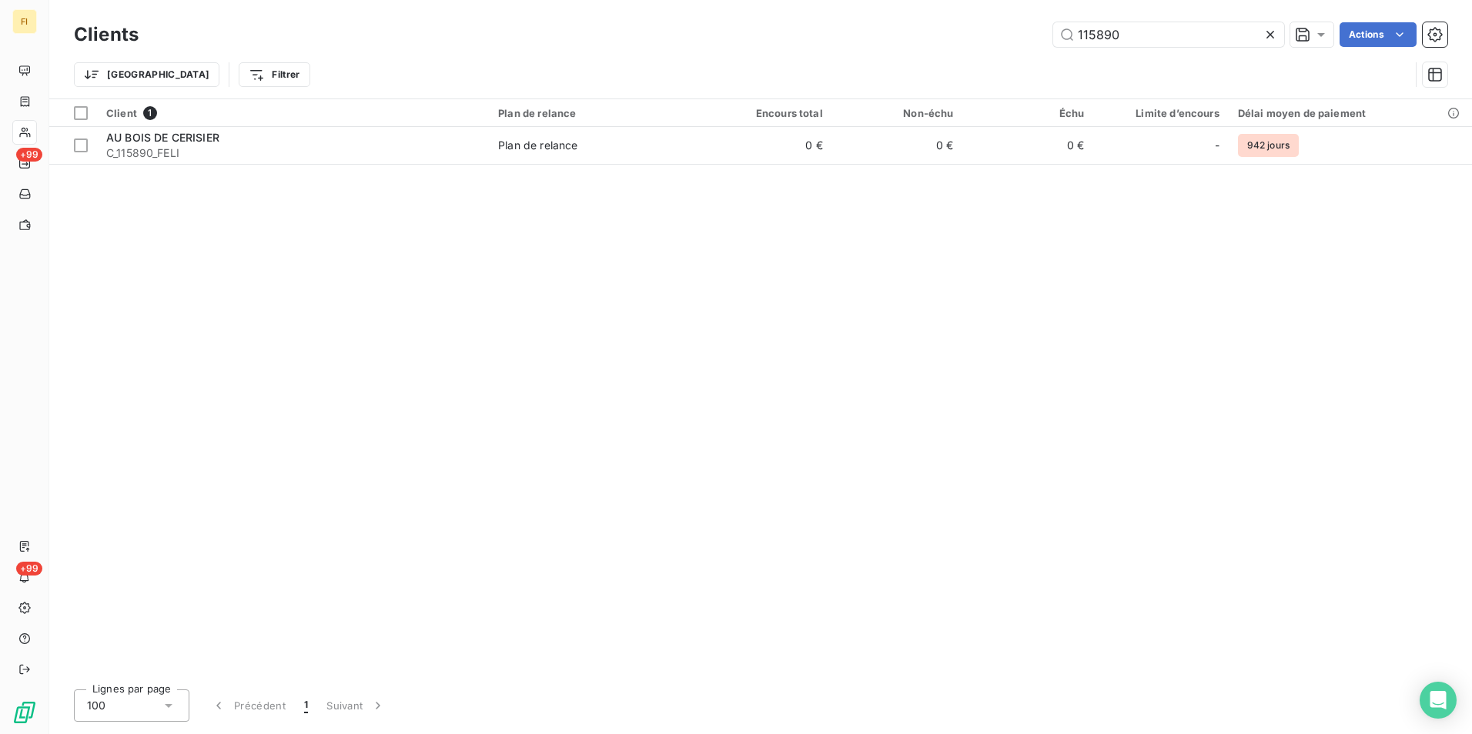
drag, startPoint x: 1224, startPoint y: 29, endPoint x: 942, endPoint y: 52, distance: 283.5
click at [942, 52] on div "Clients 115890 Actions Trier Filtrer" at bounding box center [760, 58] width 1373 height 80
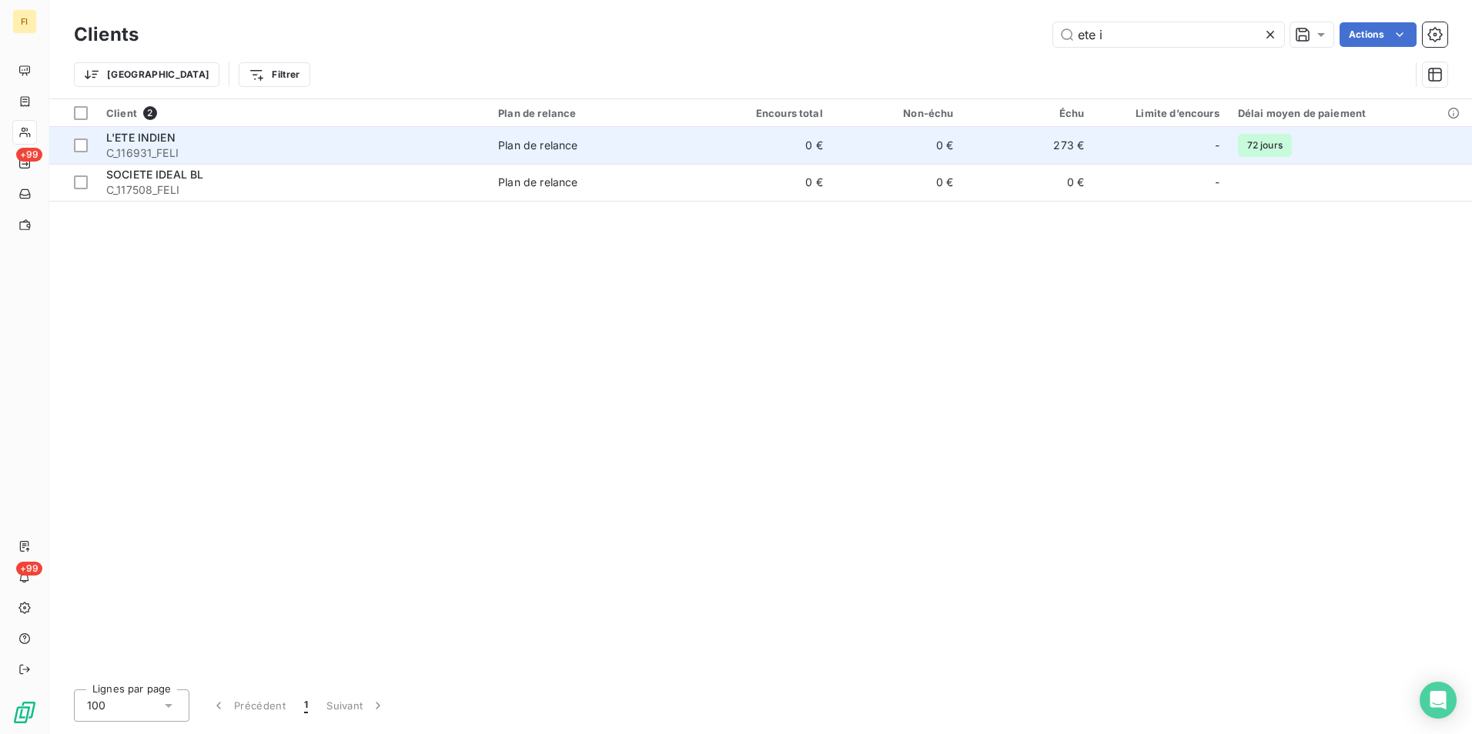
type input "ete i"
click at [549, 146] on div "Plan de relance" at bounding box center [537, 145] width 79 height 15
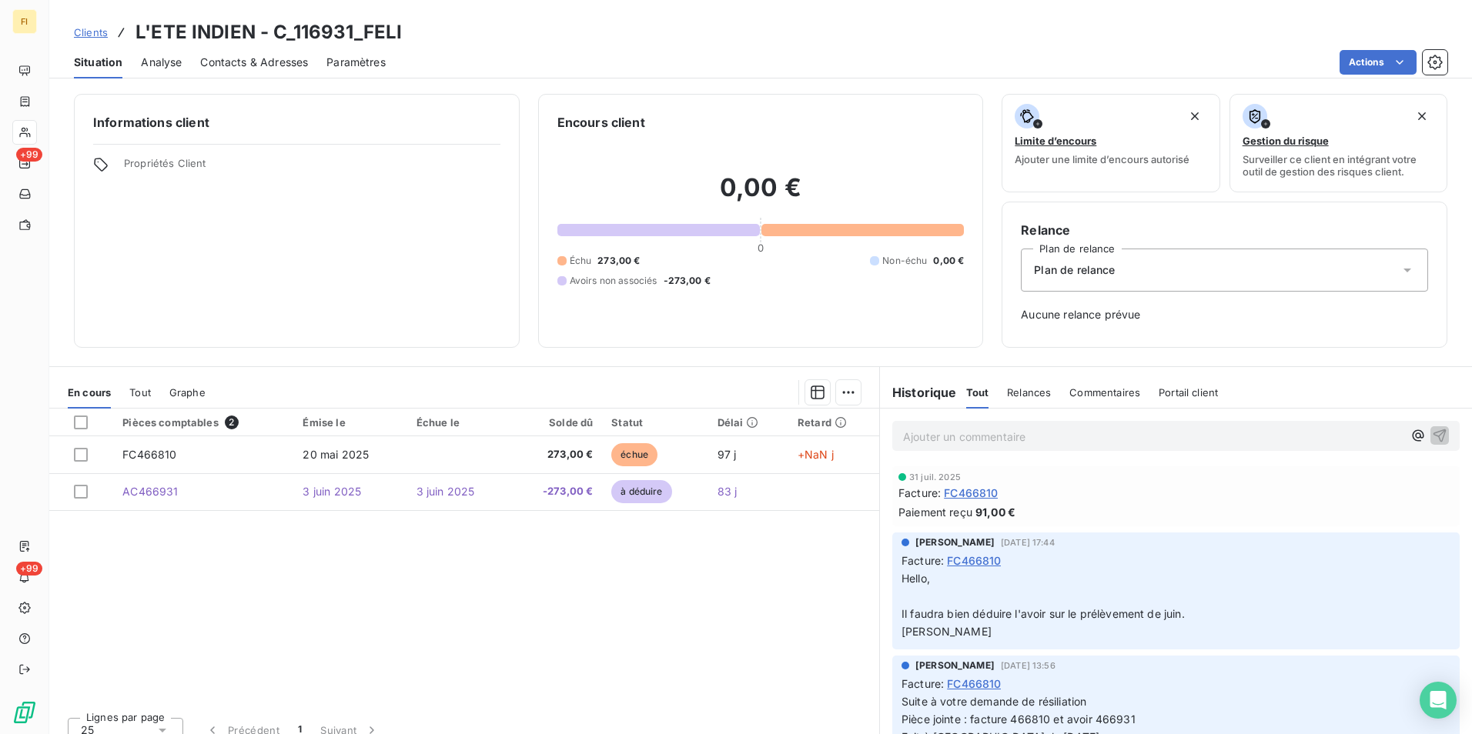
click at [97, 29] on span "Clients" at bounding box center [91, 32] width 34 height 12
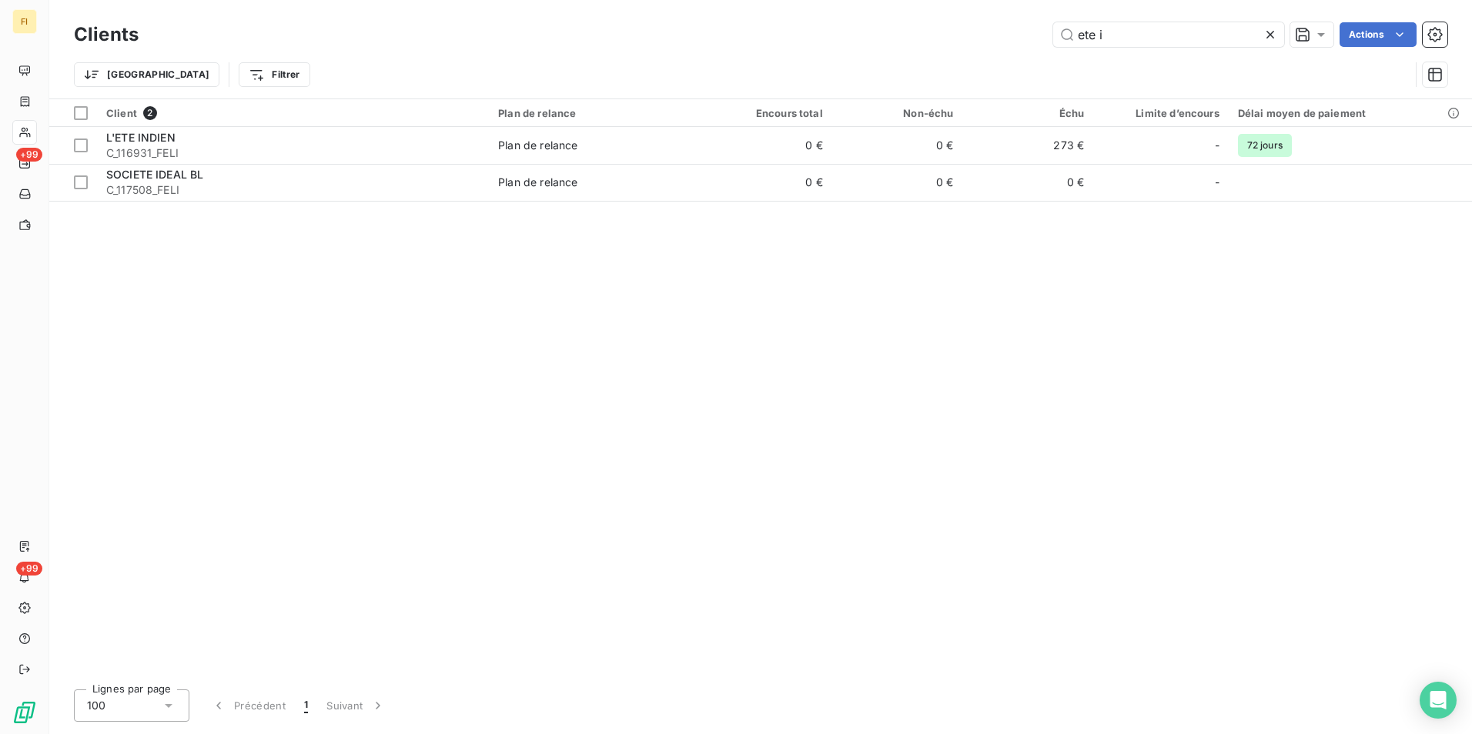
drag, startPoint x: 1179, startPoint y: 42, endPoint x: 836, endPoint y: 60, distance: 343.9
click at [848, 57] on div "Clients ete i Actions Trier Filtrer" at bounding box center [760, 58] width 1373 height 80
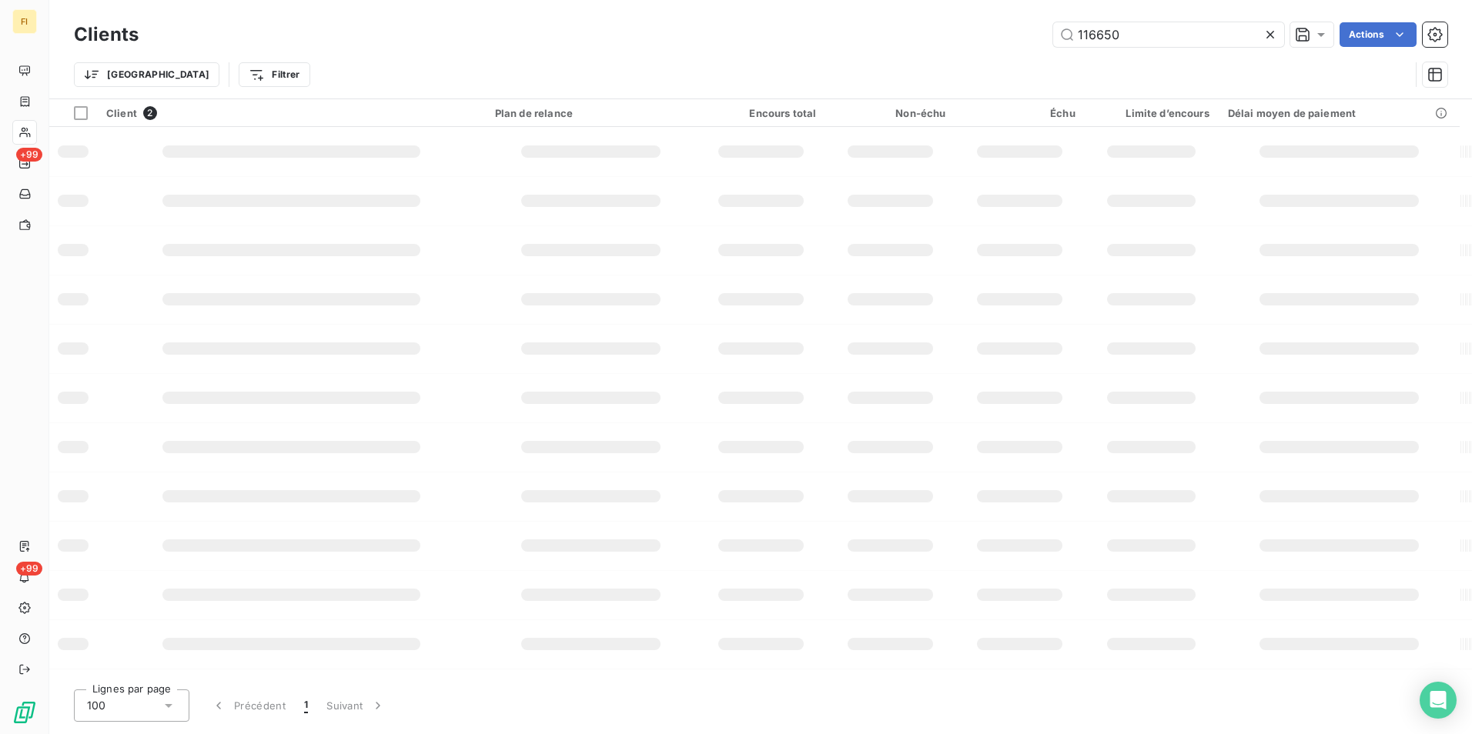
type input "116650"
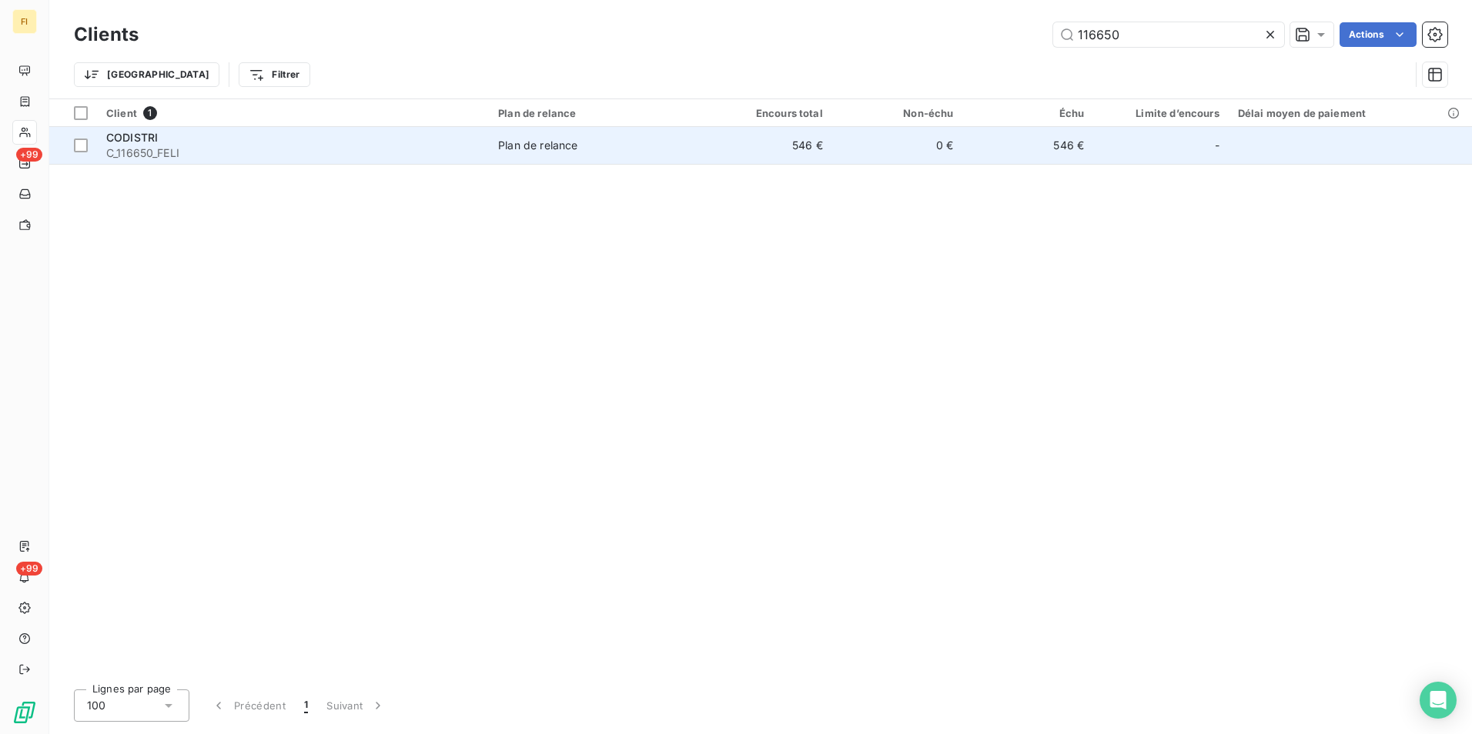
click at [591, 144] on span "Plan de relance" at bounding box center [595, 145] width 194 height 15
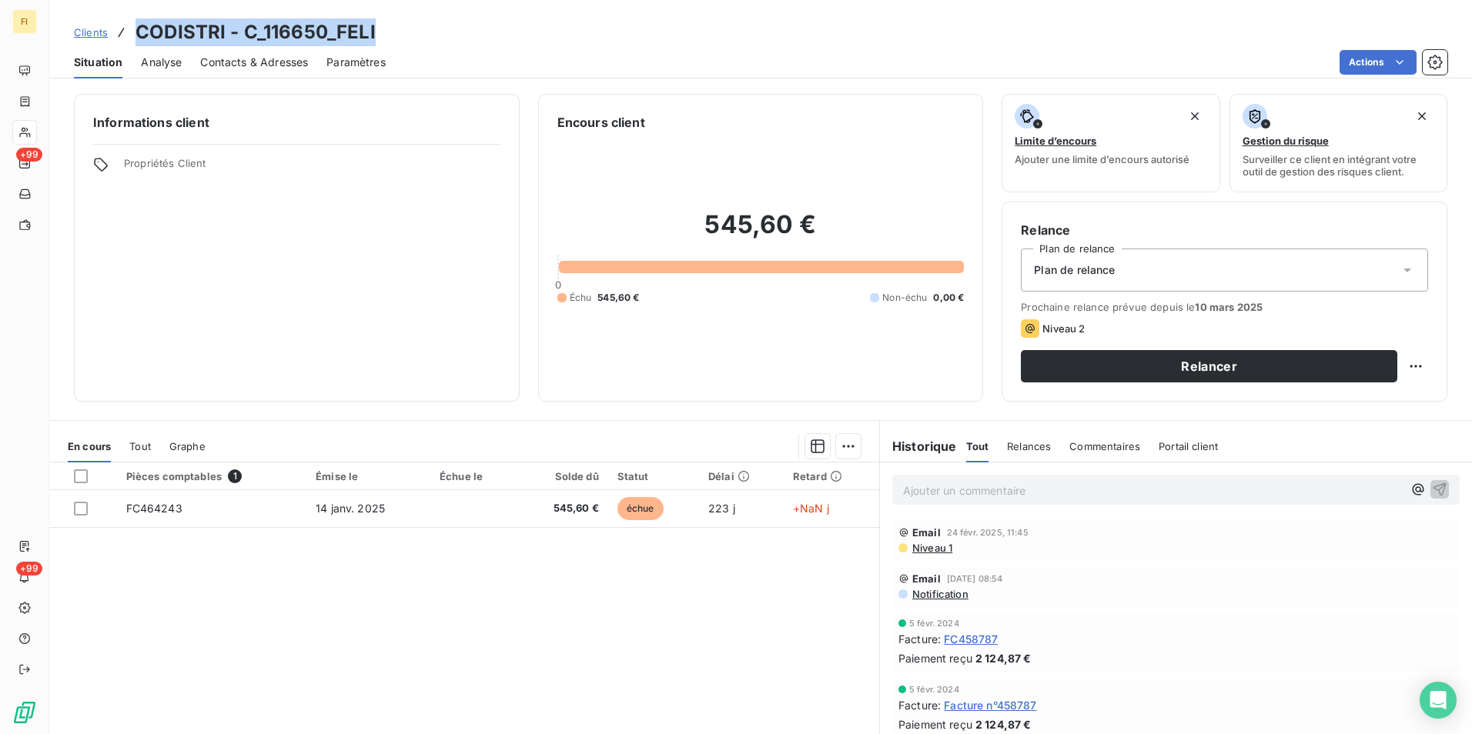
drag, startPoint x: 387, startPoint y: 30, endPoint x: 136, endPoint y: 33, distance: 251.0
click at [136, 33] on div "Clients CODISTRI - C_116650_FELI" at bounding box center [760, 32] width 1423 height 28
copy h3 "CODISTRI - C_116650_FELI"
click at [102, 32] on span "Clients" at bounding box center [91, 32] width 34 height 12
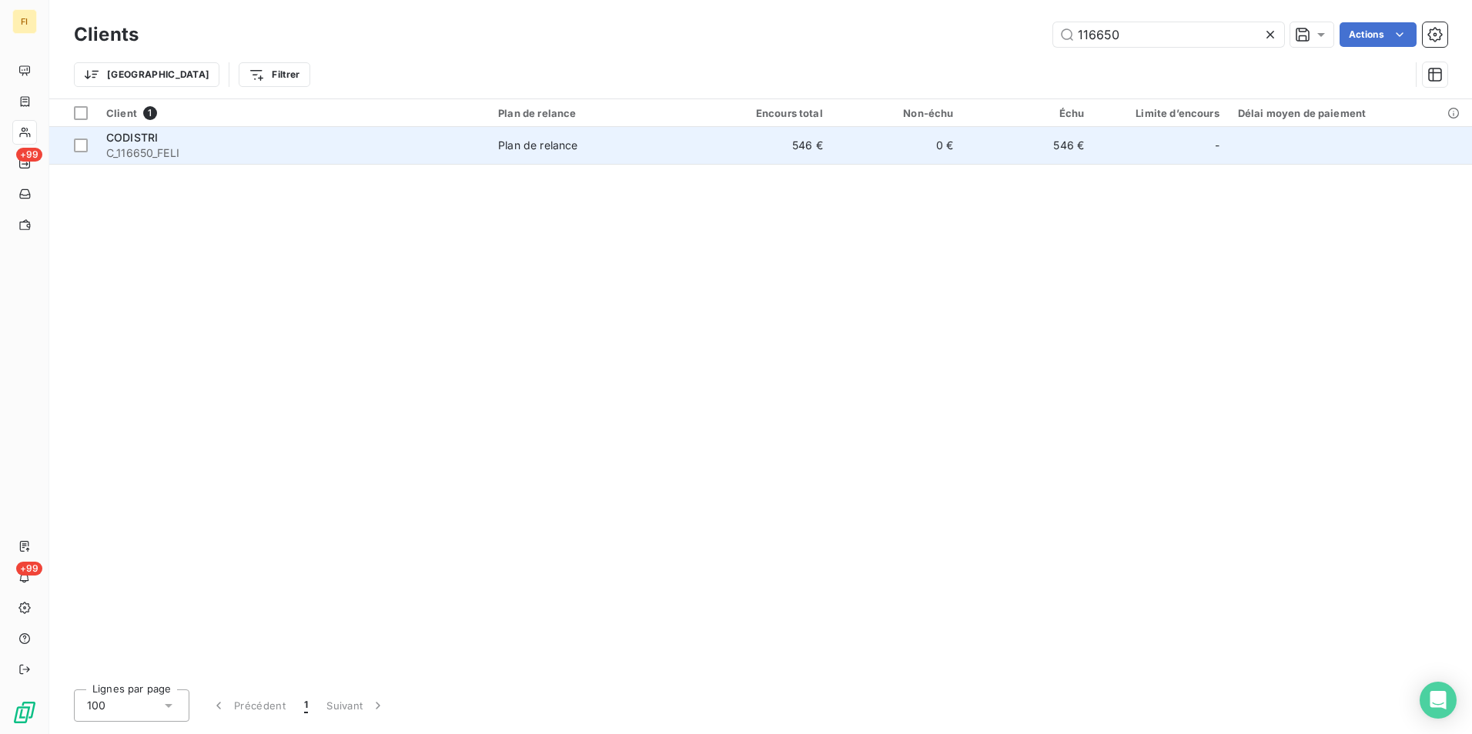
drag, startPoint x: 1136, startPoint y: 35, endPoint x: 634, endPoint y: 158, distance: 516.7
click at [758, 119] on div "Clients 116650 Actions Trier Filtrer Client 1 Plan de relance Encours total Non…" at bounding box center [760, 367] width 1423 height 734
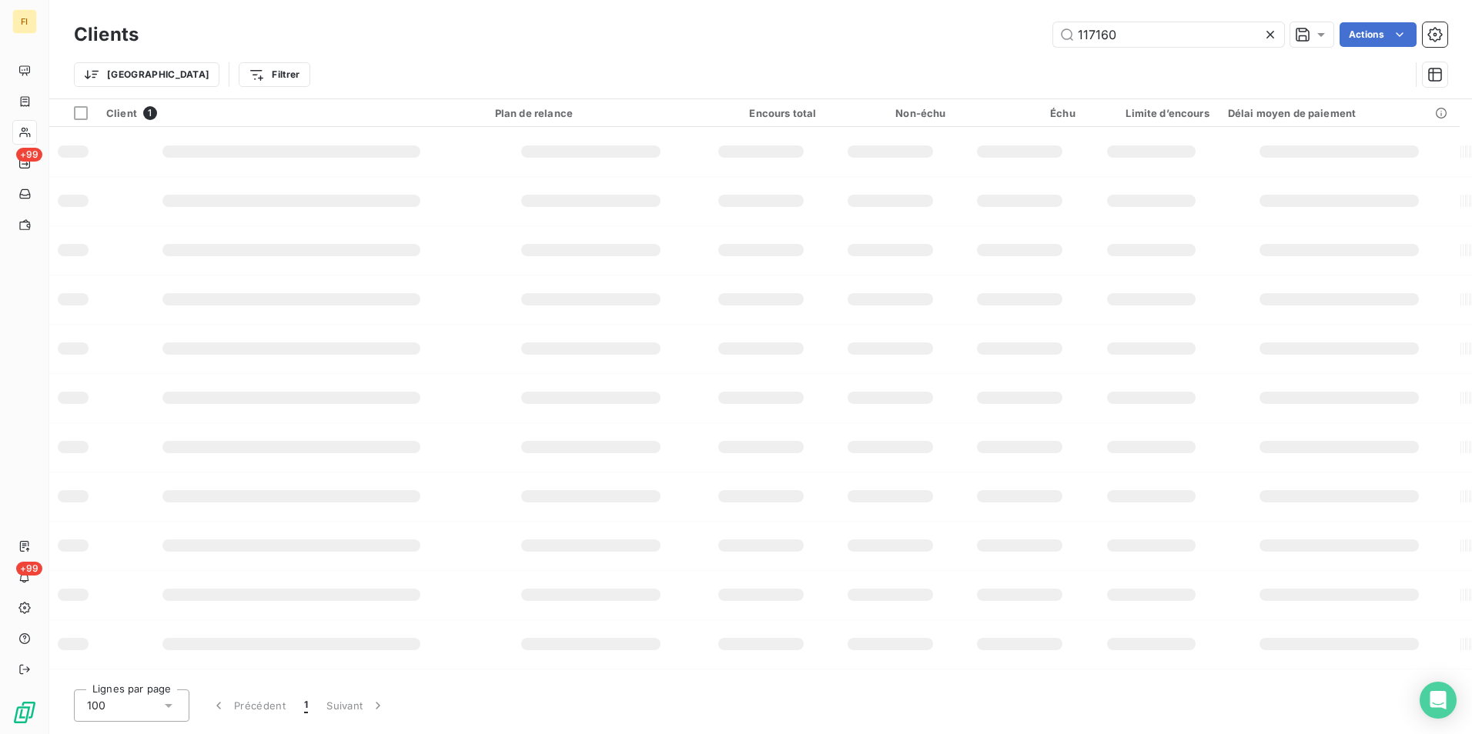
type input "117160"
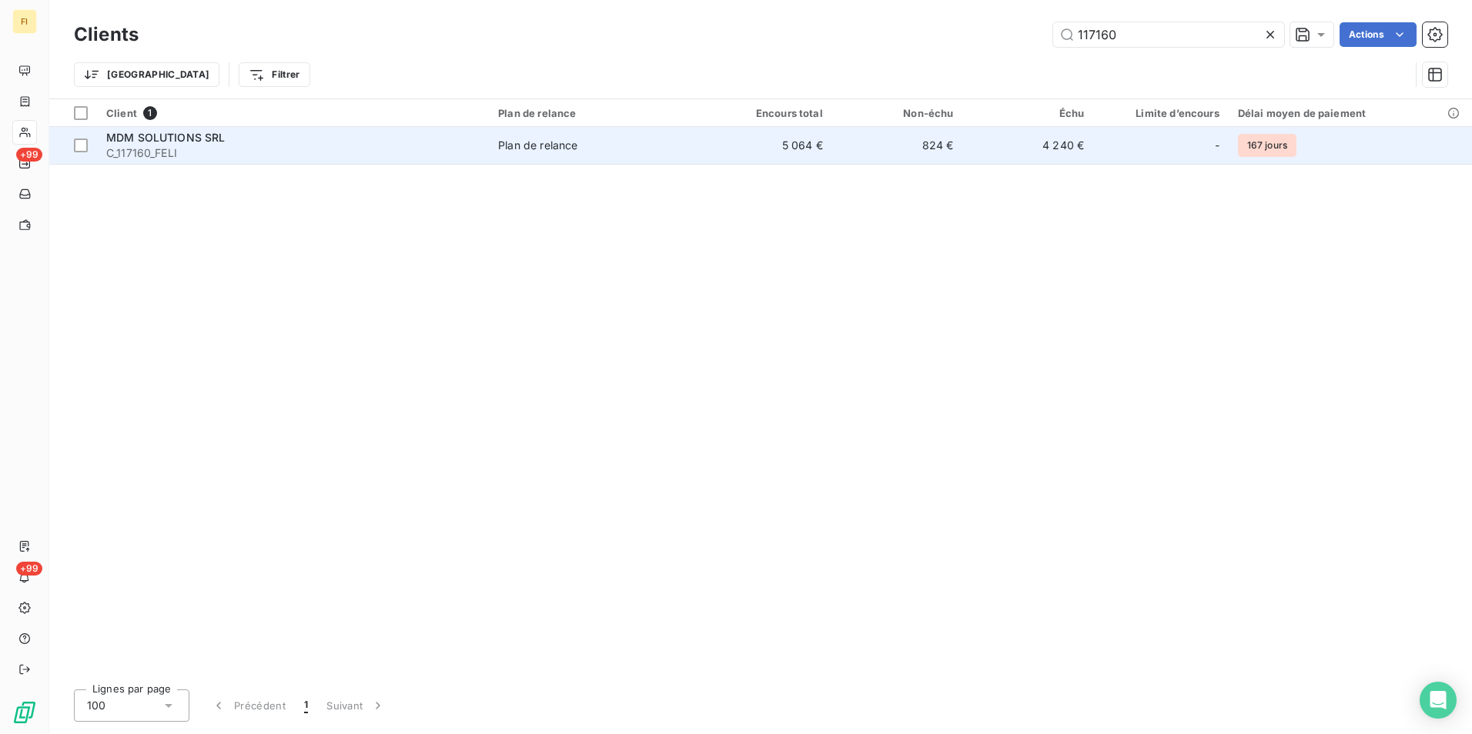
click at [391, 138] on div "MDM SOLUTIONS SRL" at bounding box center [292, 137] width 373 height 15
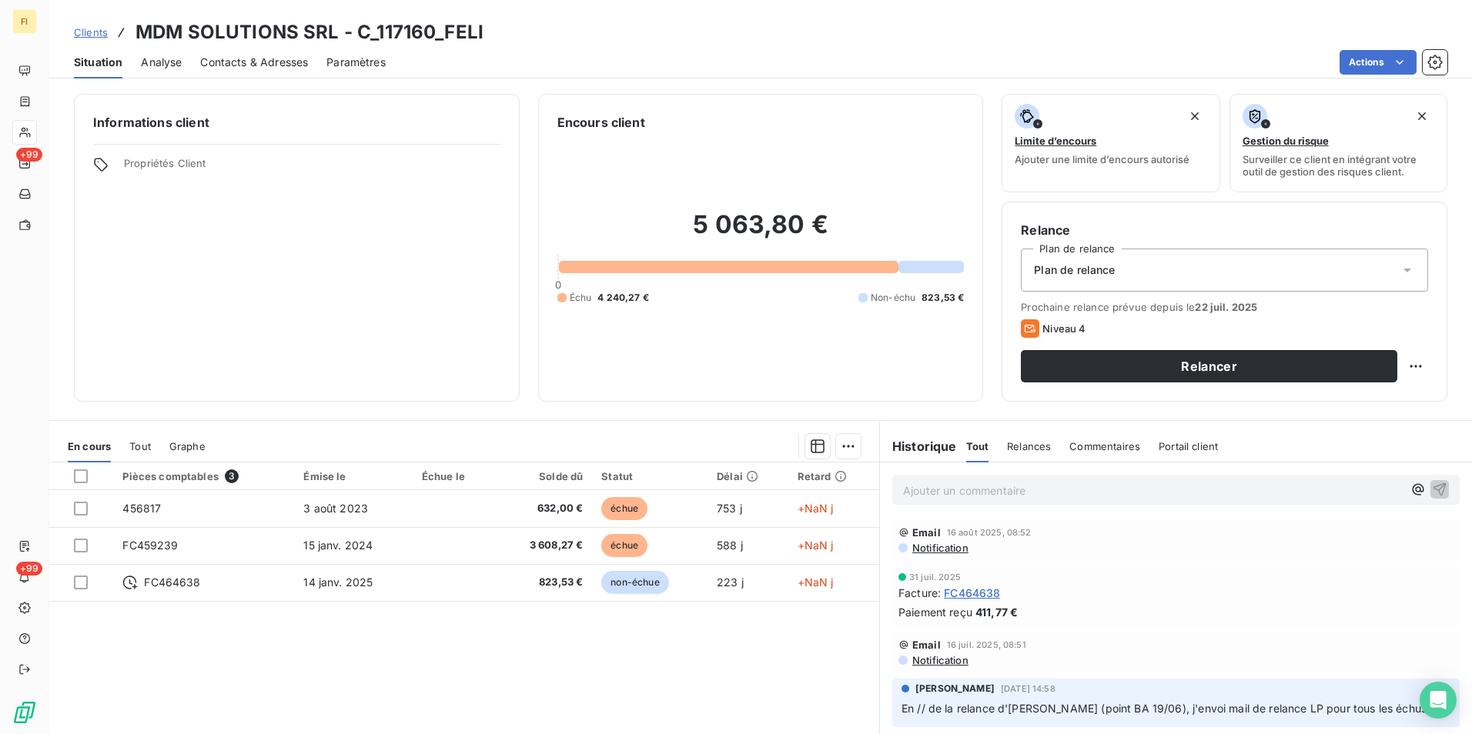
click at [952, 549] on span "Notification" at bounding box center [940, 548] width 58 height 12
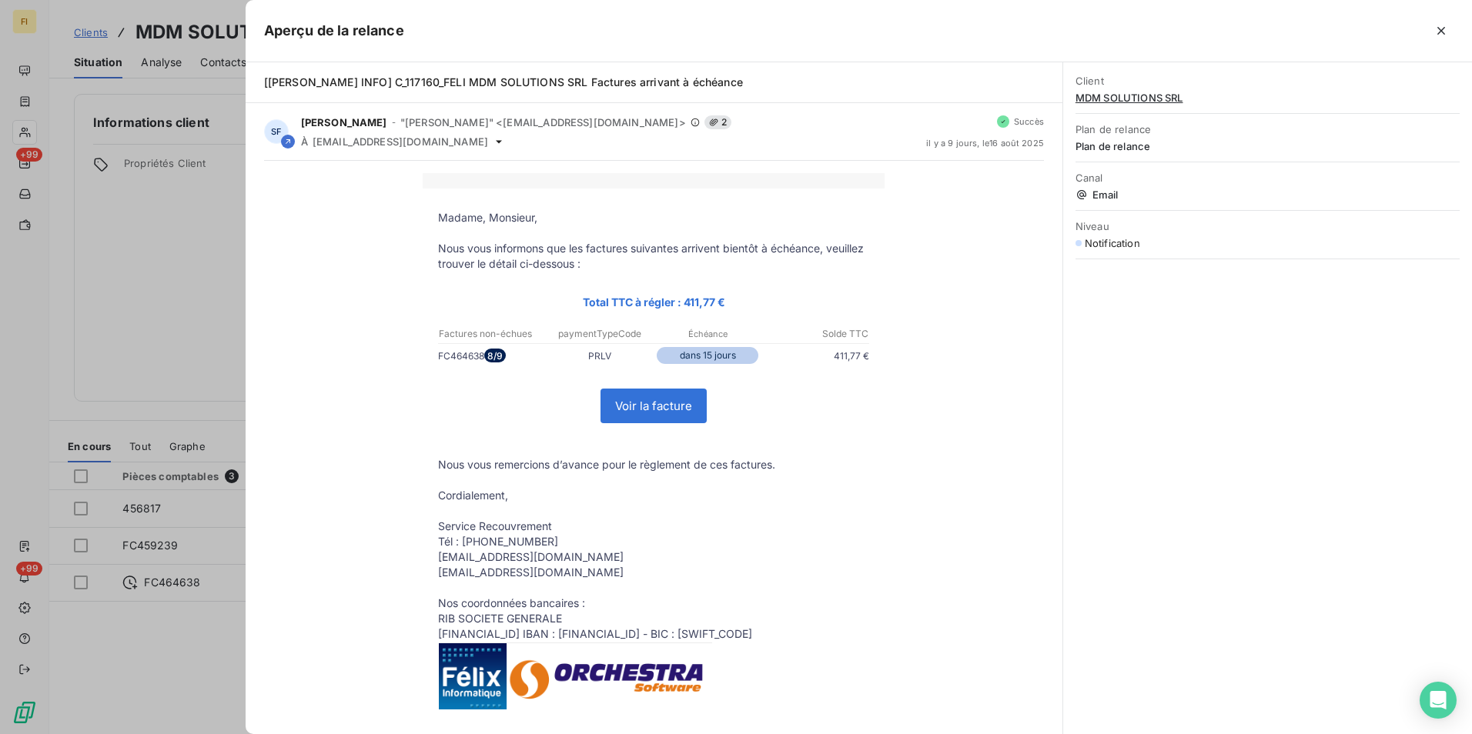
drag, startPoint x: 1426, startPoint y: 31, endPoint x: 1310, endPoint y: 62, distance: 119.7
click at [1425, 30] on div at bounding box center [928, 30] width 1049 height 25
click at [1439, 33] on icon "button" at bounding box center [1441, 31] width 8 height 8
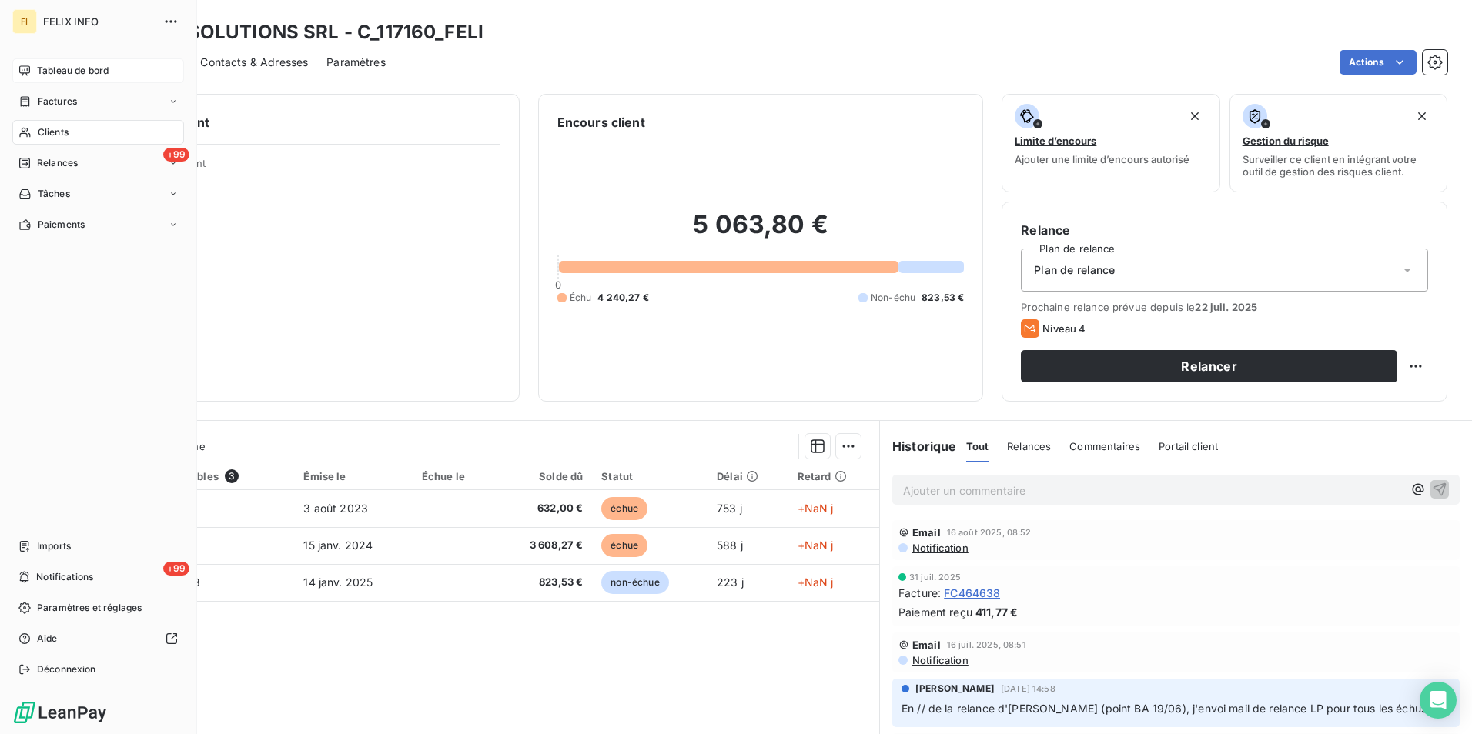
click at [65, 63] on div "Tableau de bord" at bounding box center [98, 71] width 172 height 25
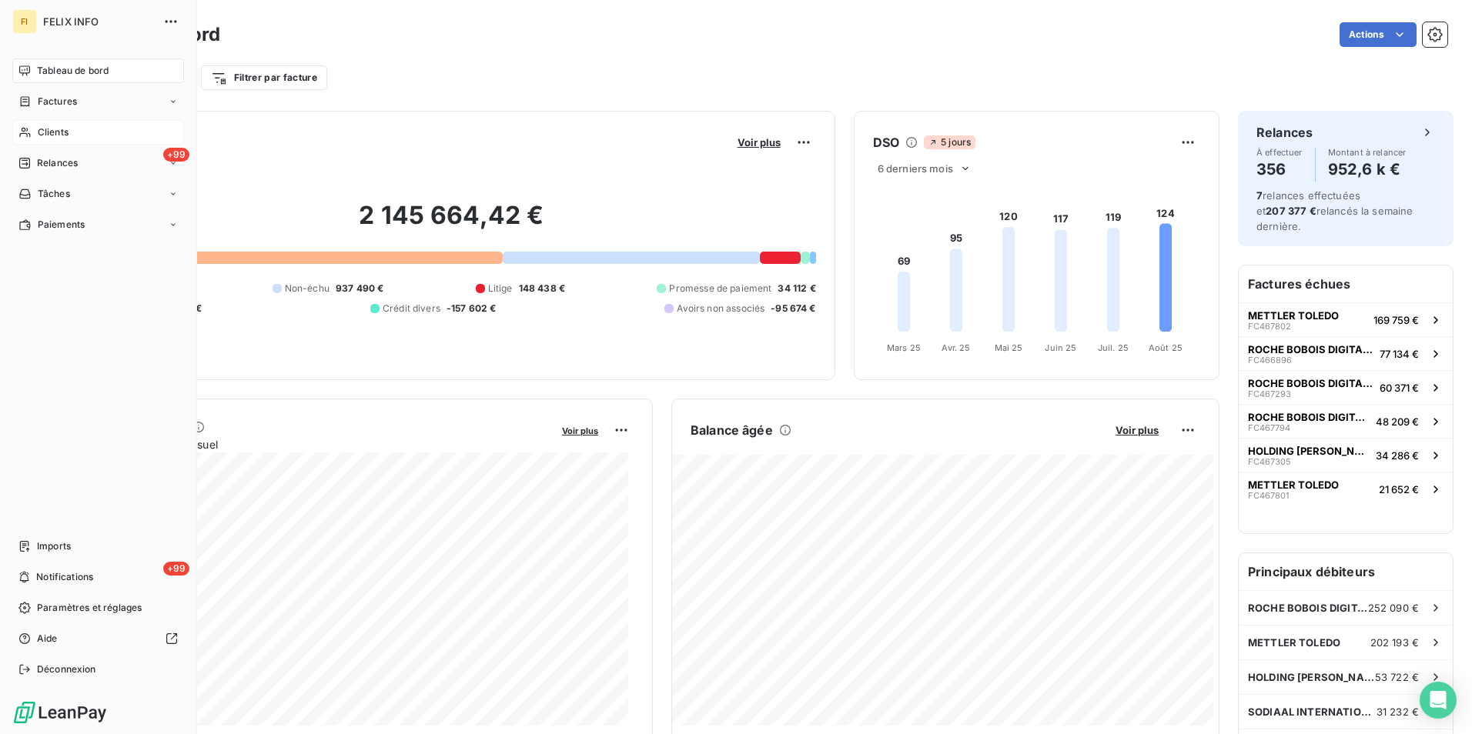
click at [42, 125] on div "Clients" at bounding box center [98, 132] width 172 height 25
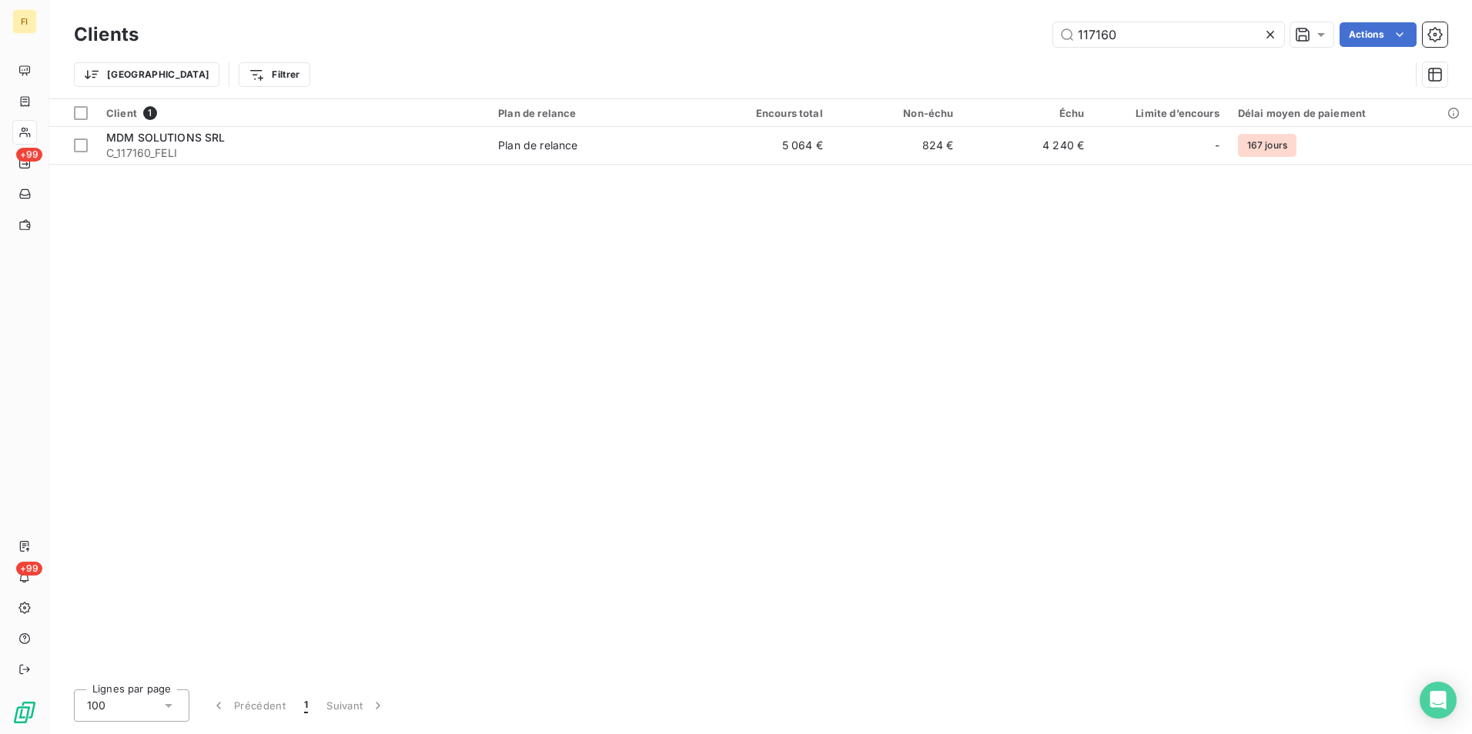
drag, startPoint x: 1176, startPoint y: 25, endPoint x: 891, endPoint y: 56, distance: 287.4
click at [916, 39] on div "117160 Actions" at bounding box center [802, 34] width 1290 height 25
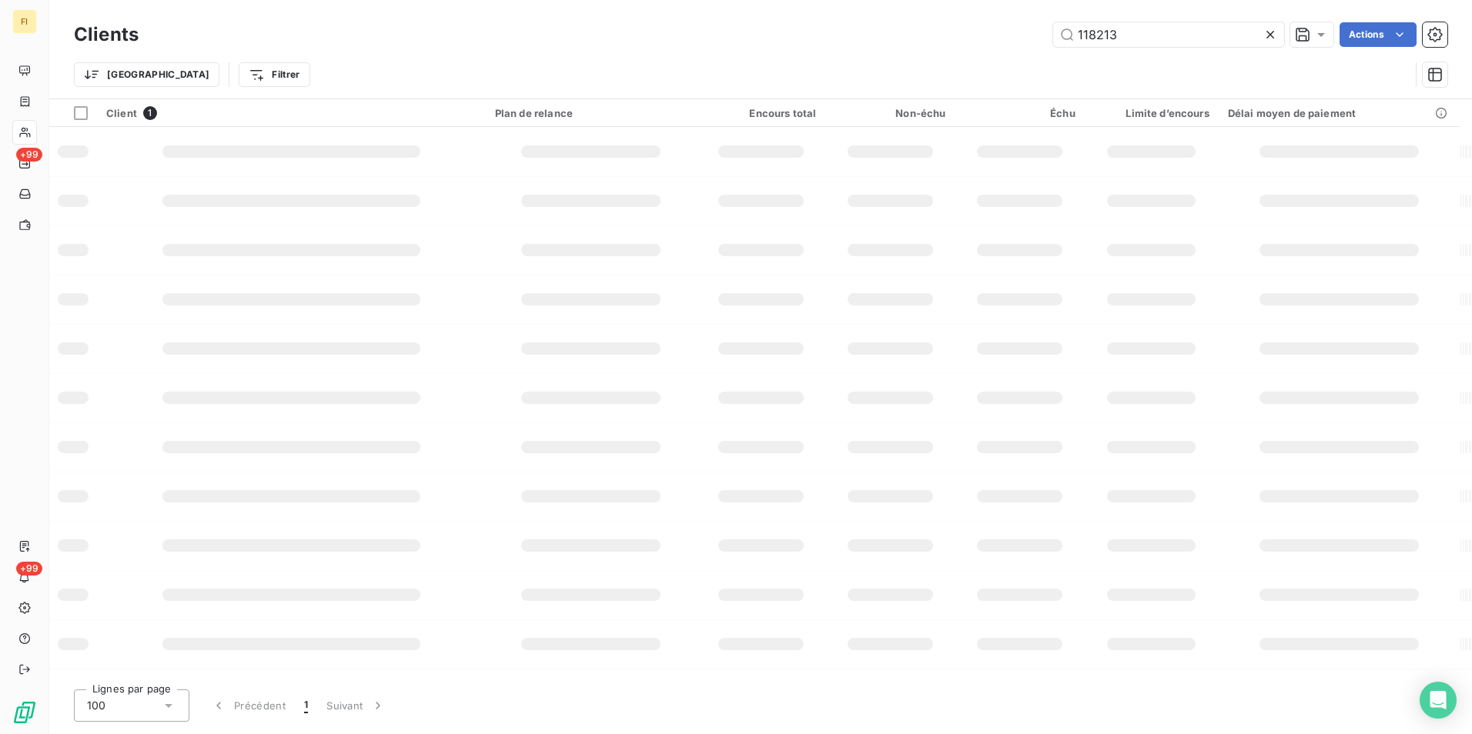
type input "118213"
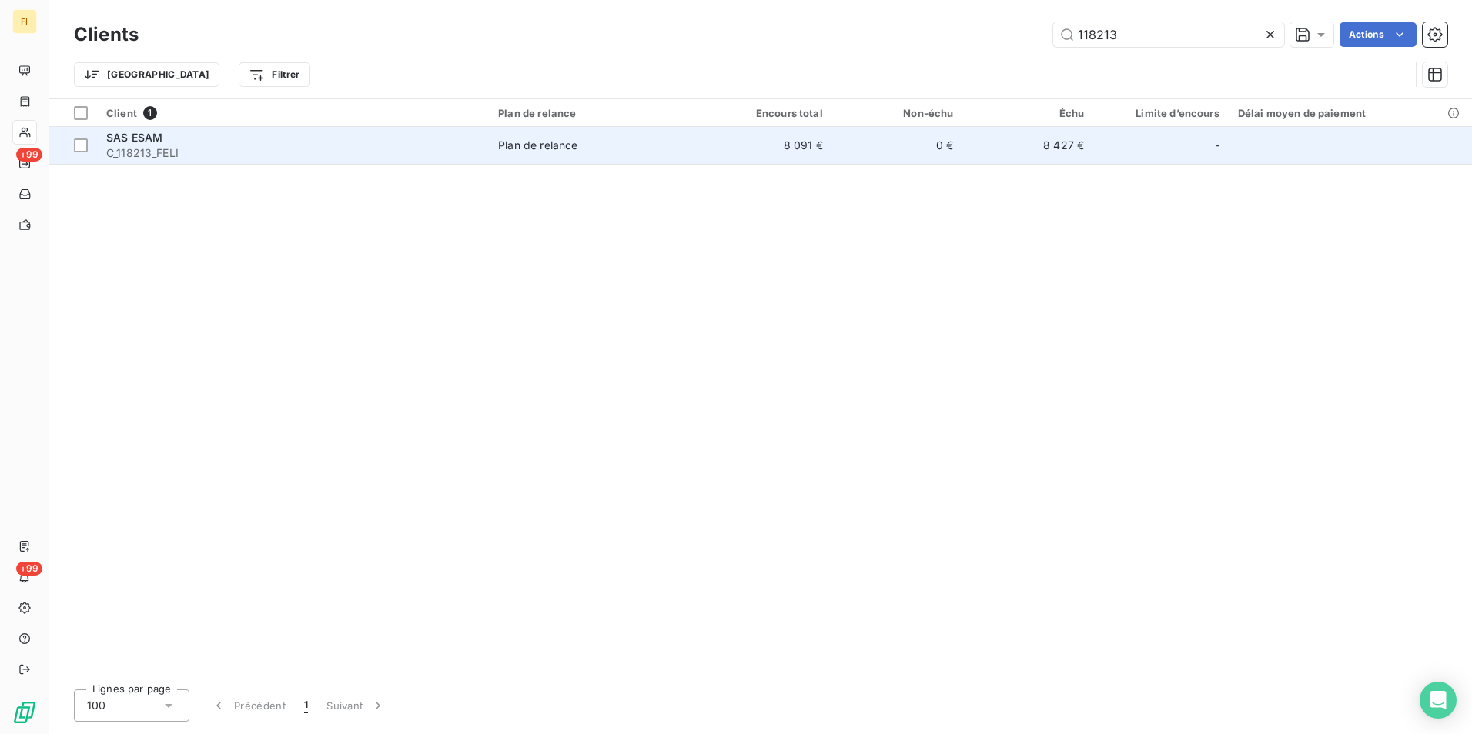
click at [1170, 147] on div "-" at bounding box center [1160, 145] width 117 height 25
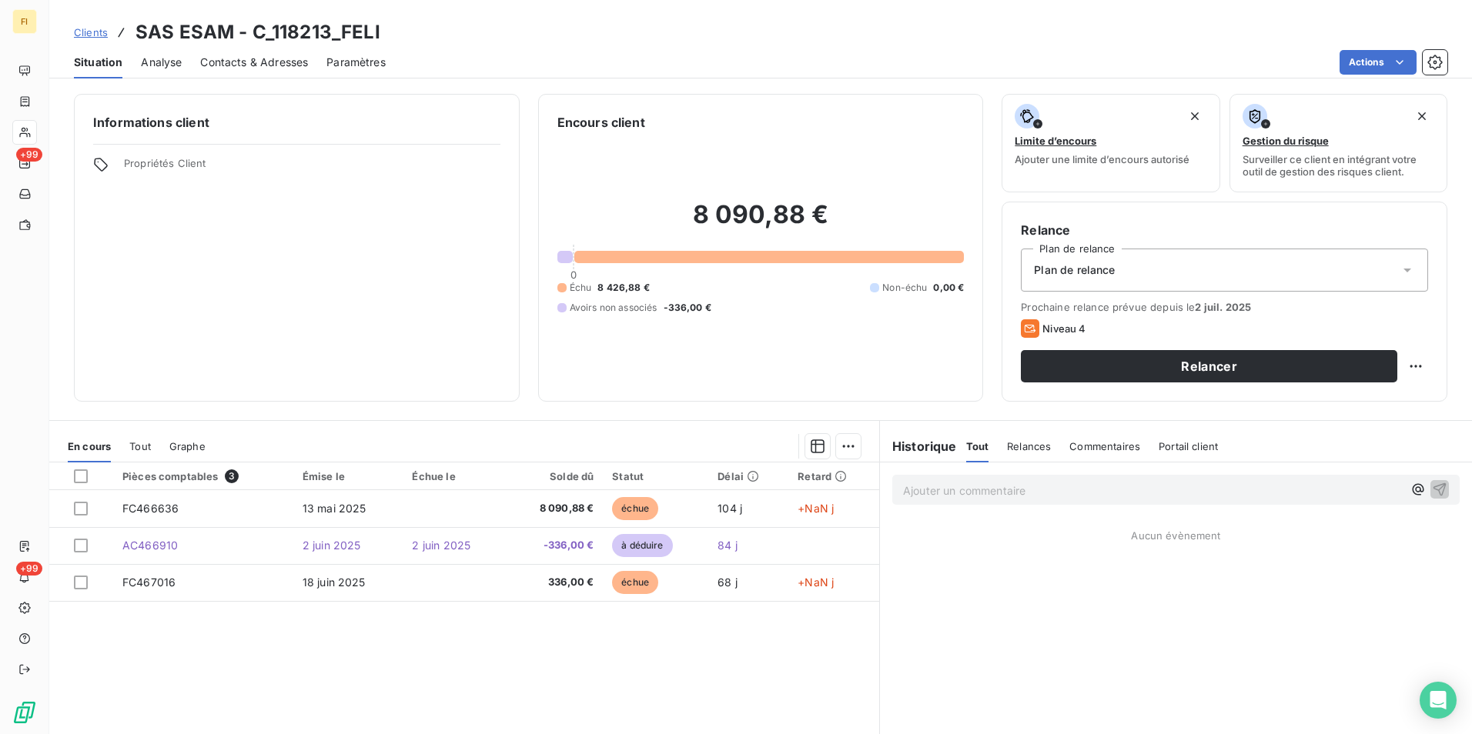
click at [289, 61] on span "Contacts & Adresses" at bounding box center [254, 62] width 108 height 15
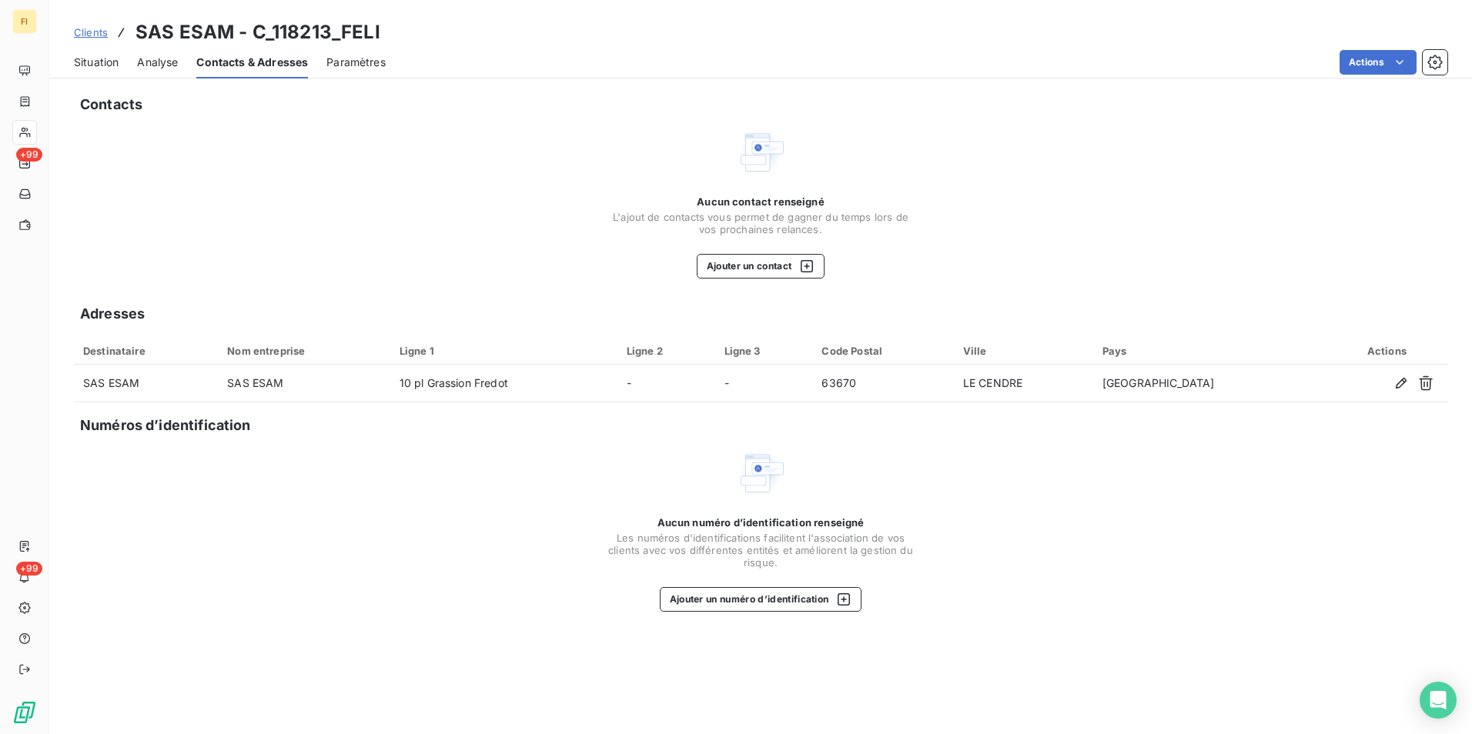
click at [100, 32] on span "Clients" at bounding box center [91, 32] width 34 height 12
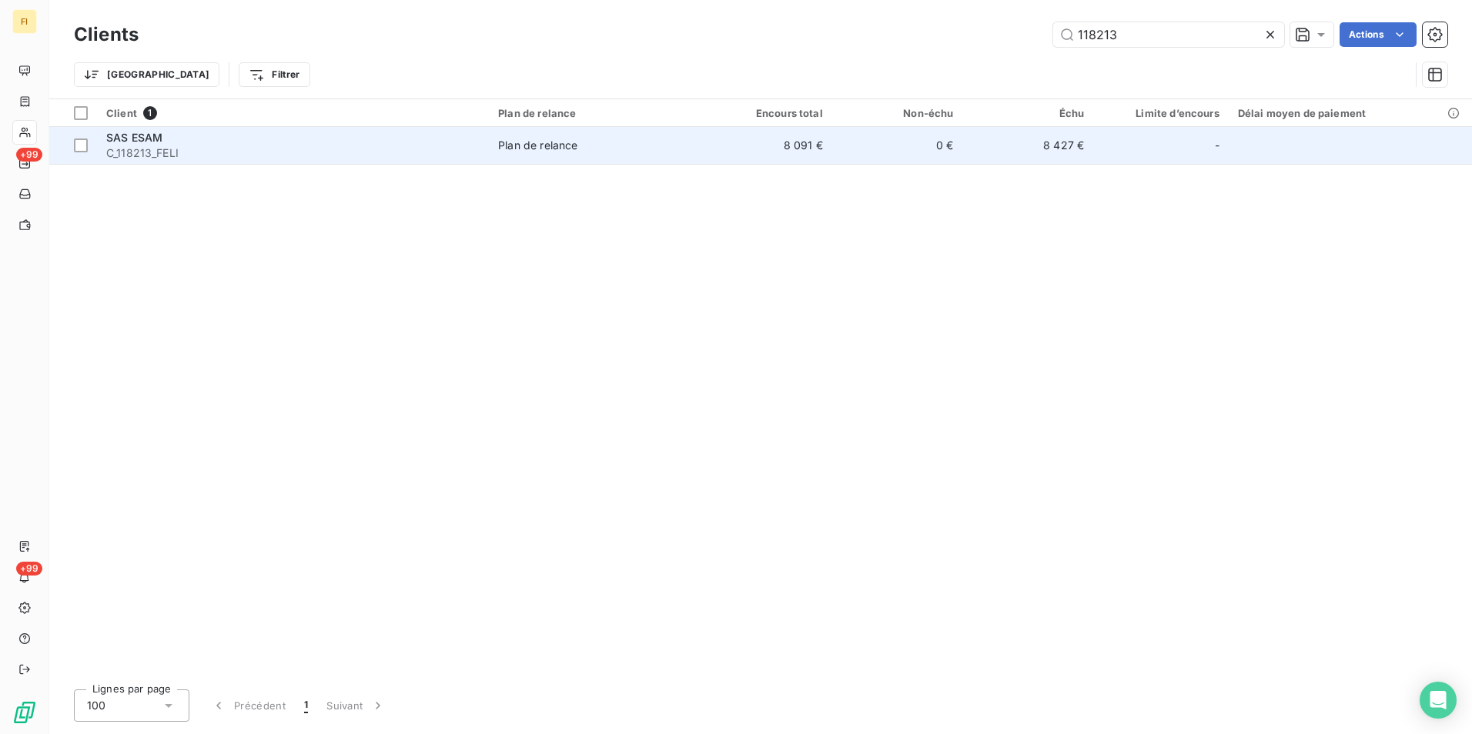
click at [487, 157] on td "SAS ESAM C_118213_FELI" at bounding box center [293, 145] width 392 height 37
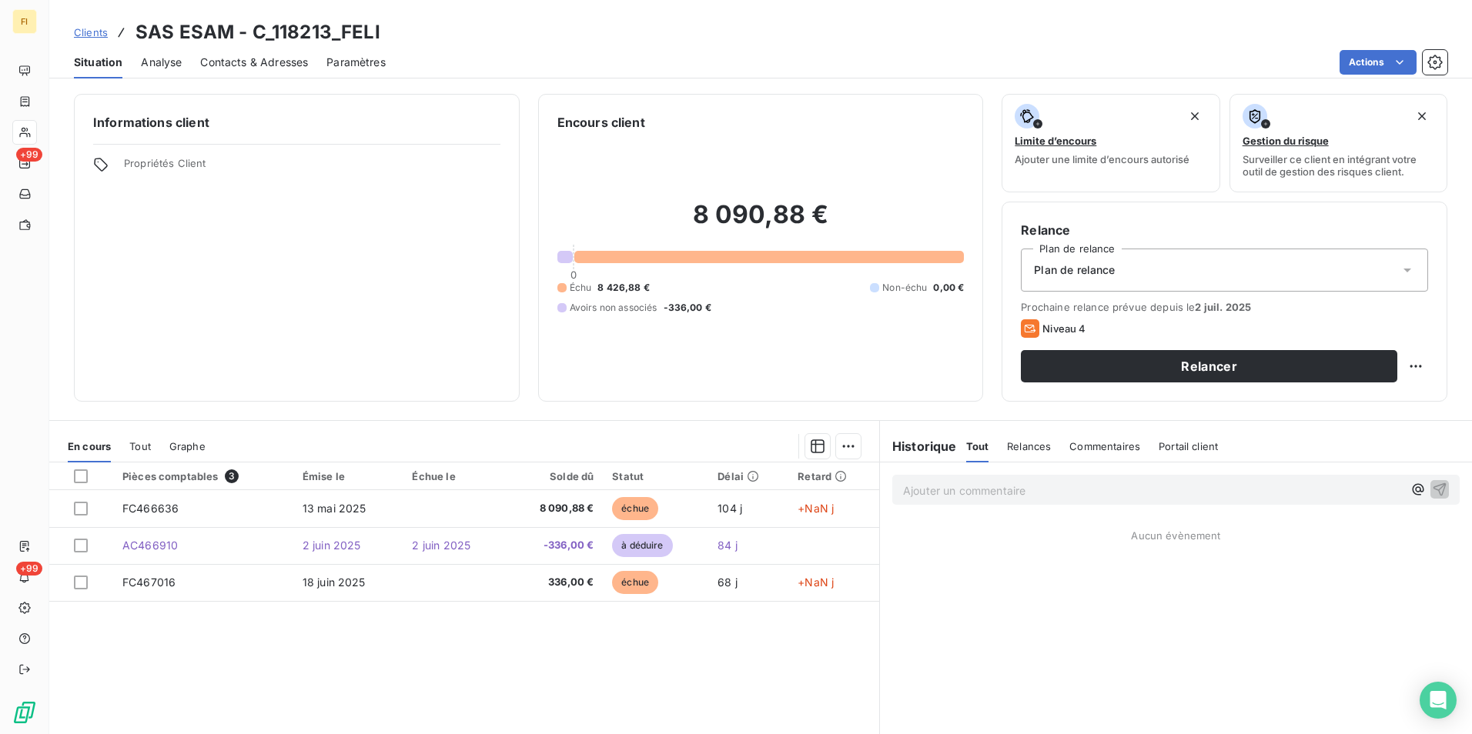
click at [101, 32] on span "Clients" at bounding box center [91, 32] width 34 height 12
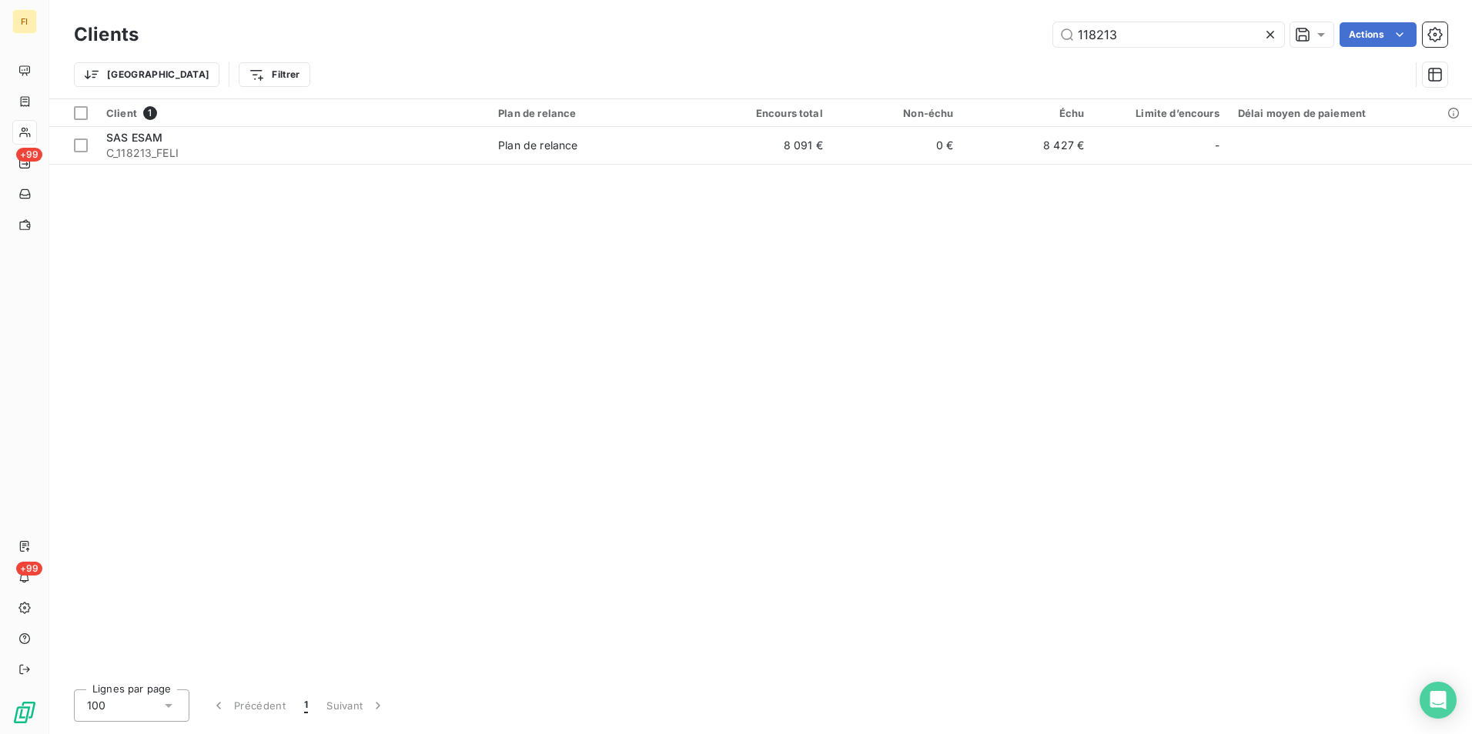
drag, startPoint x: 1133, startPoint y: 37, endPoint x: 895, endPoint y: 20, distance: 239.3
click at [972, 57] on div "Clients 118213 Actions Trier Filtrer" at bounding box center [760, 58] width 1373 height 80
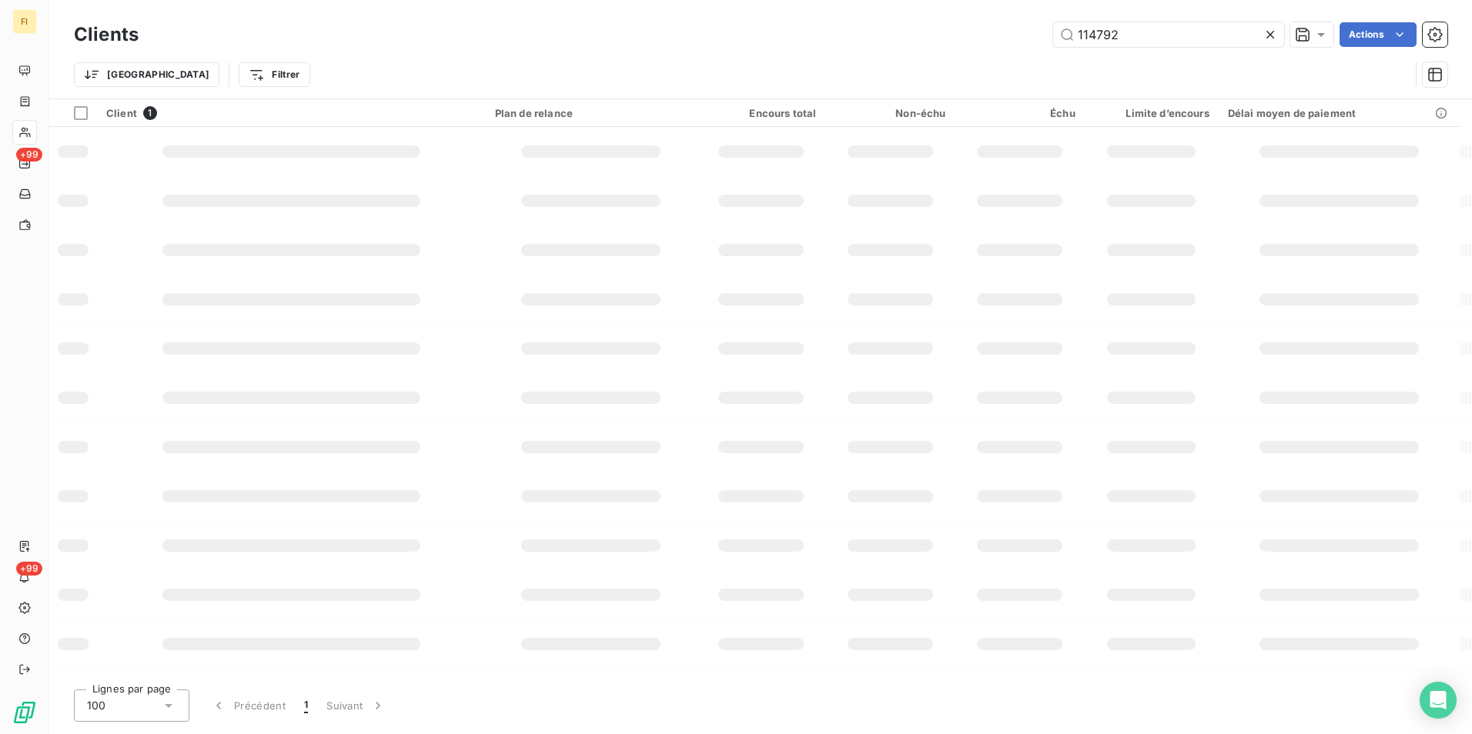
type input "114792"
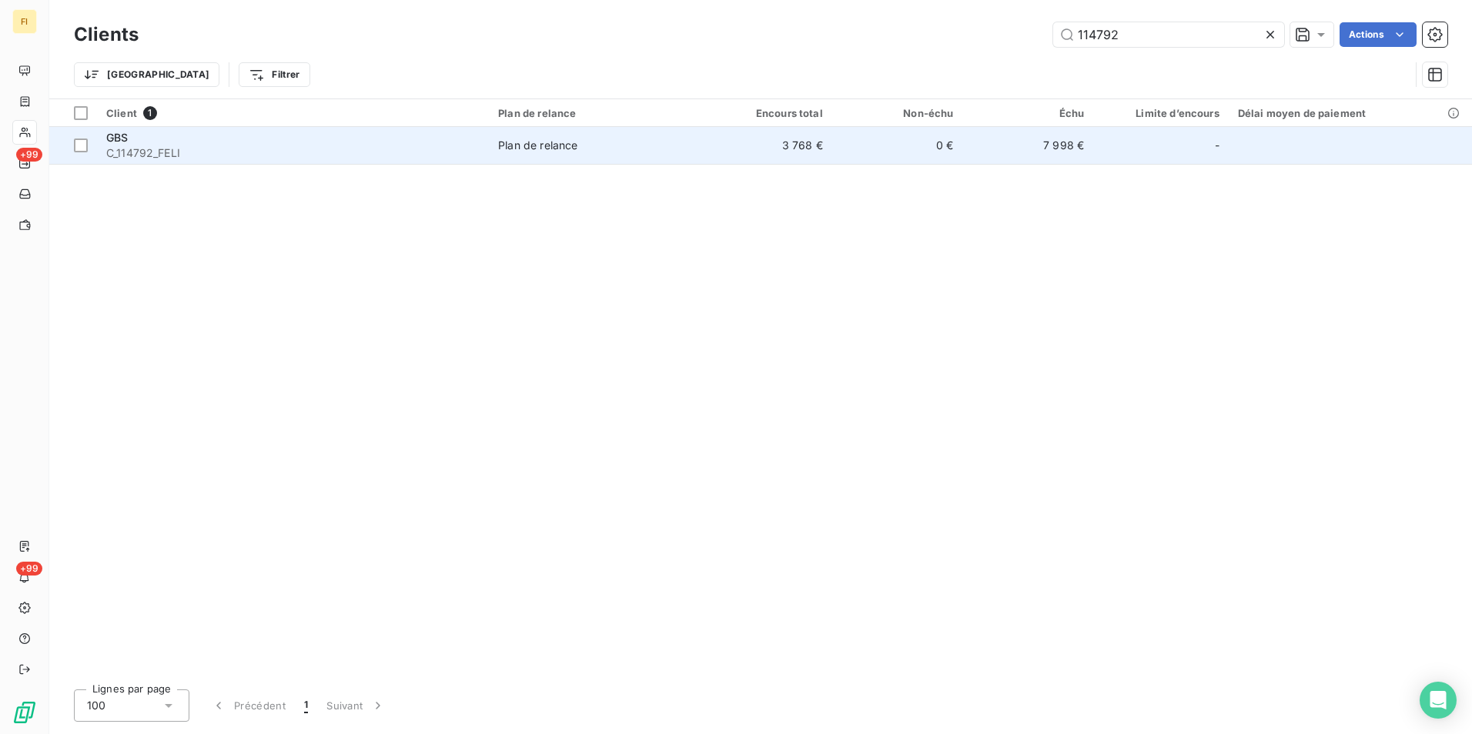
click at [769, 143] on td "3 768 €" at bounding box center [766, 145] width 131 height 37
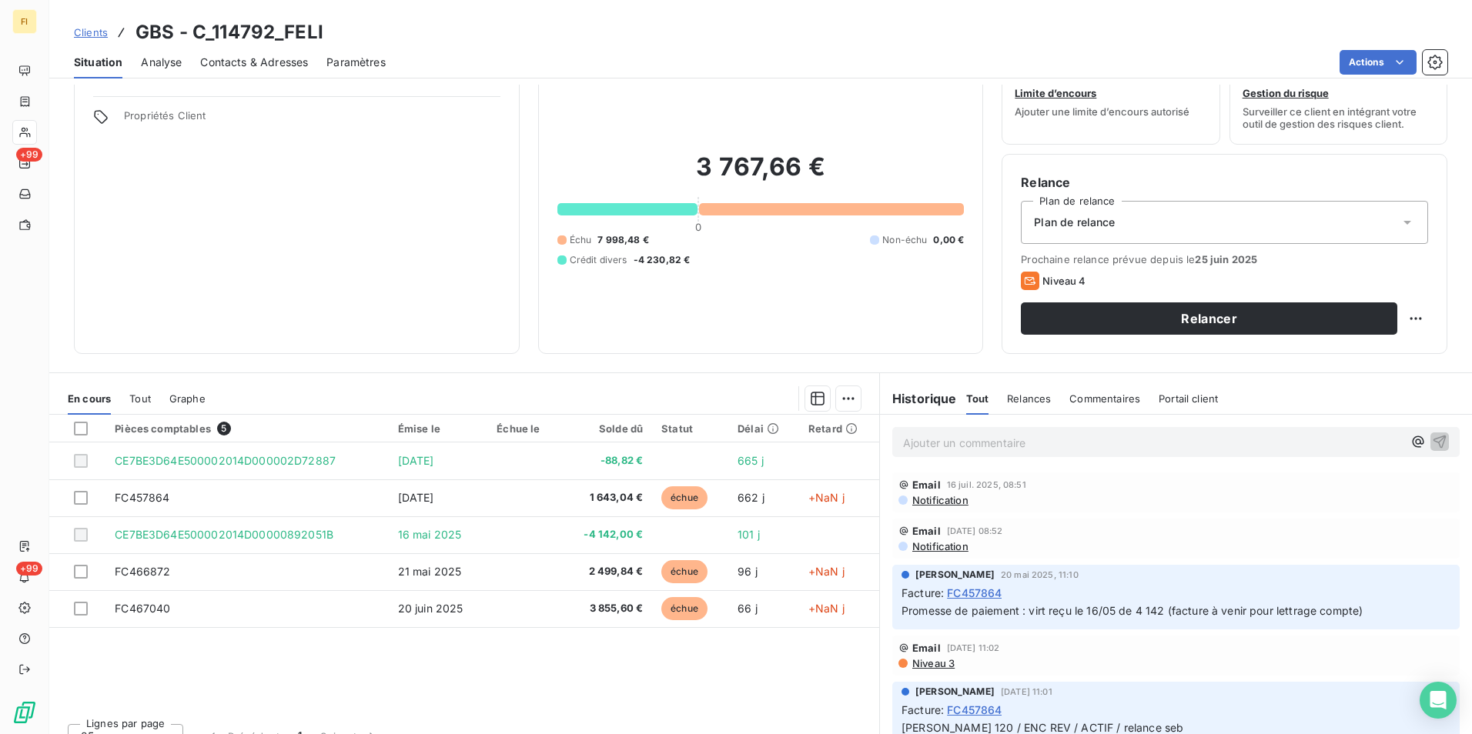
scroll to position [71, 0]
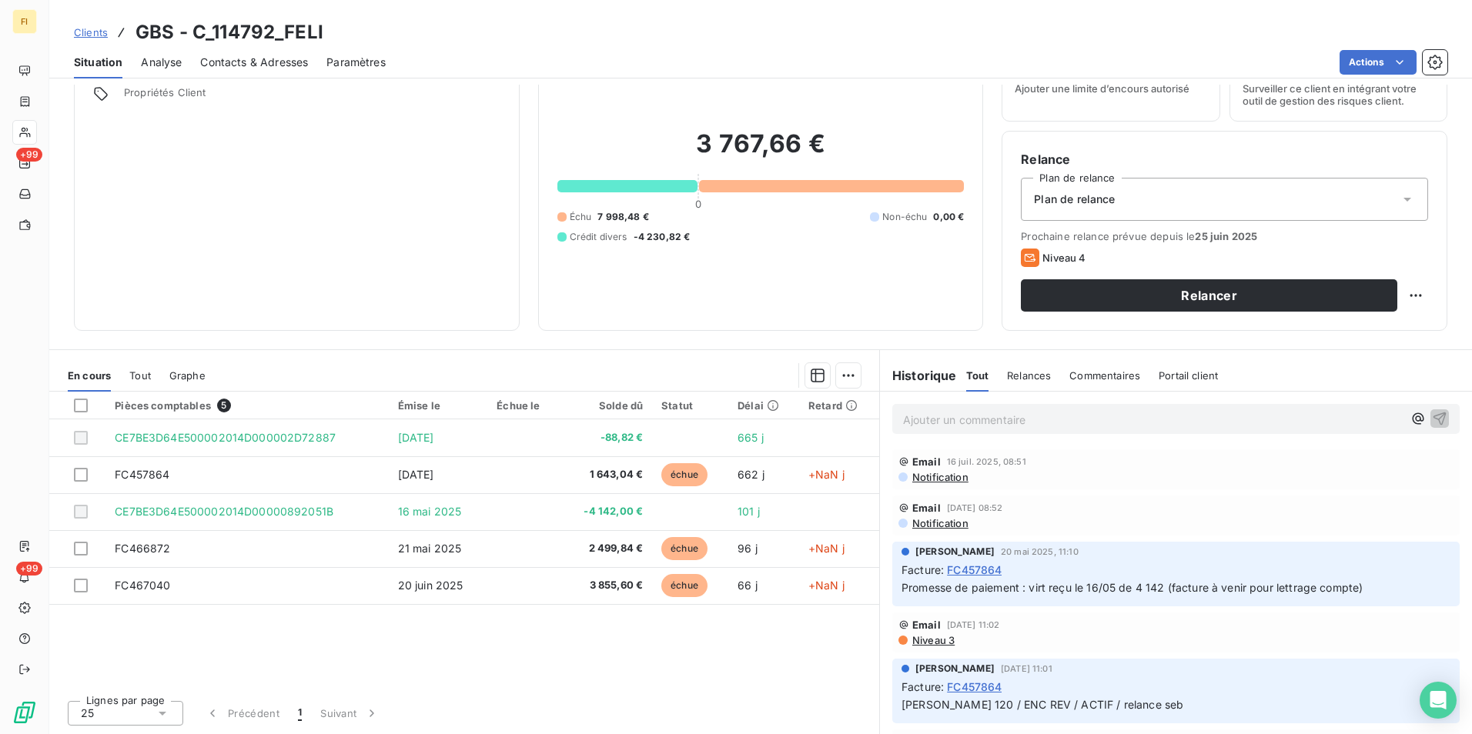
click at [98, 28] on span "Clients" at bounding box center [91, 32] width 34 height 12
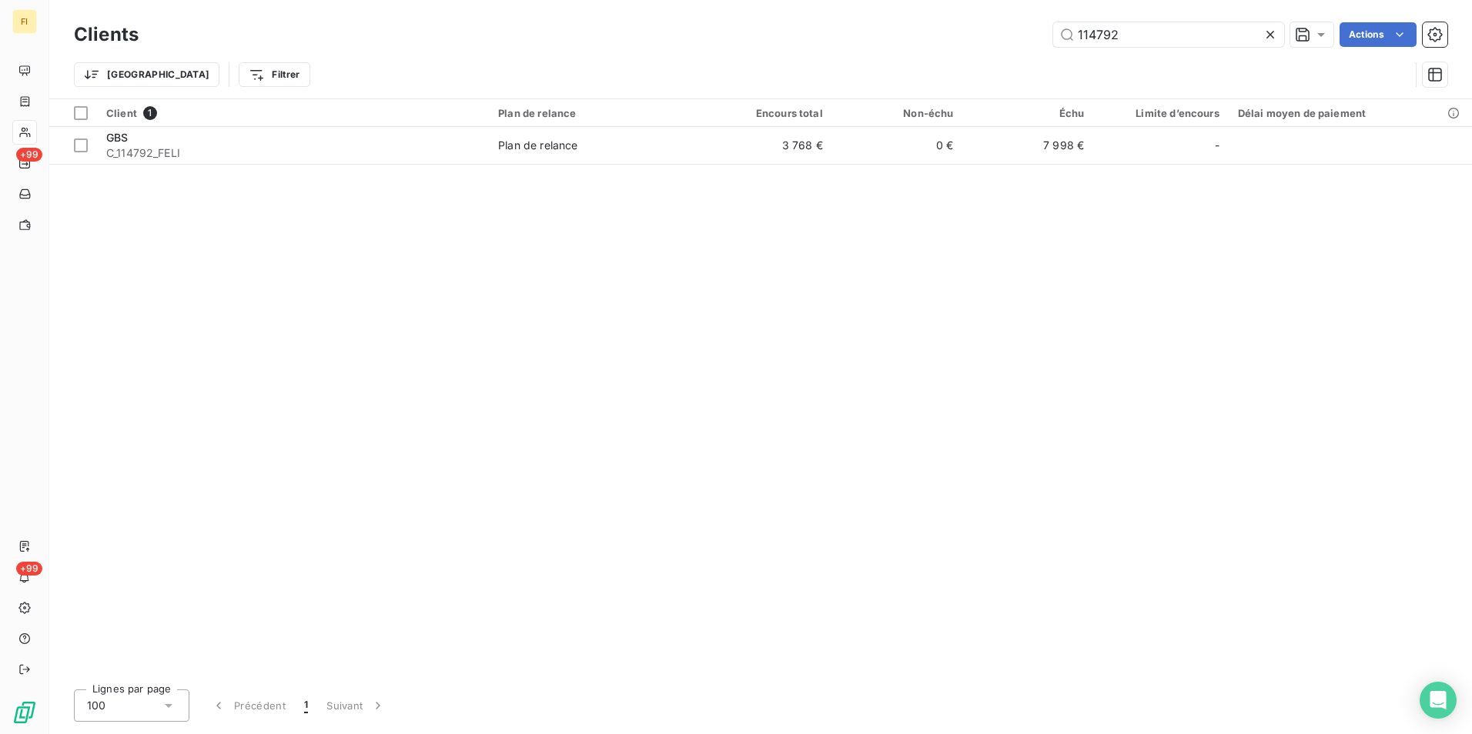
click at [740, 29] on div "114792 Actions" at bounding box center [802, 34] width 1290 height 25
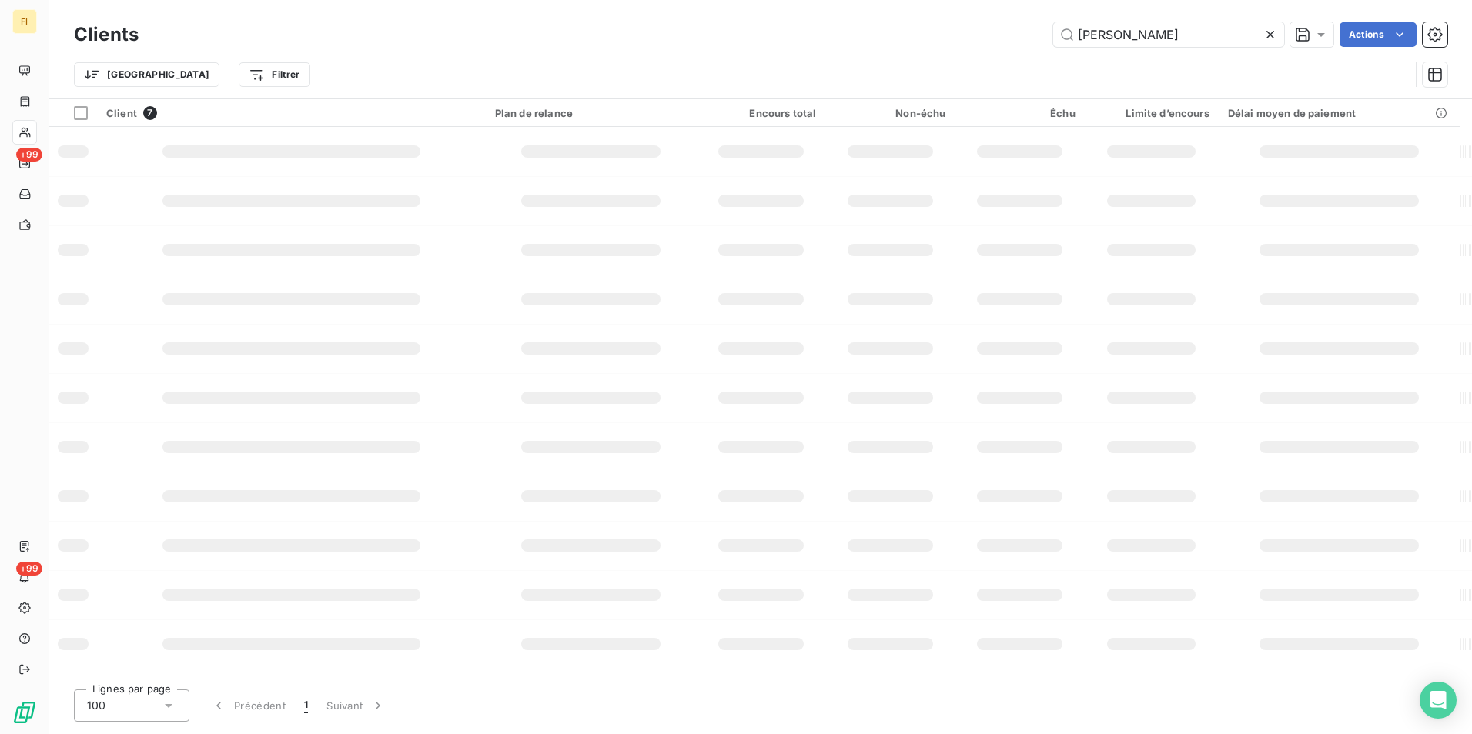
type input "[PERSON_NAME]"
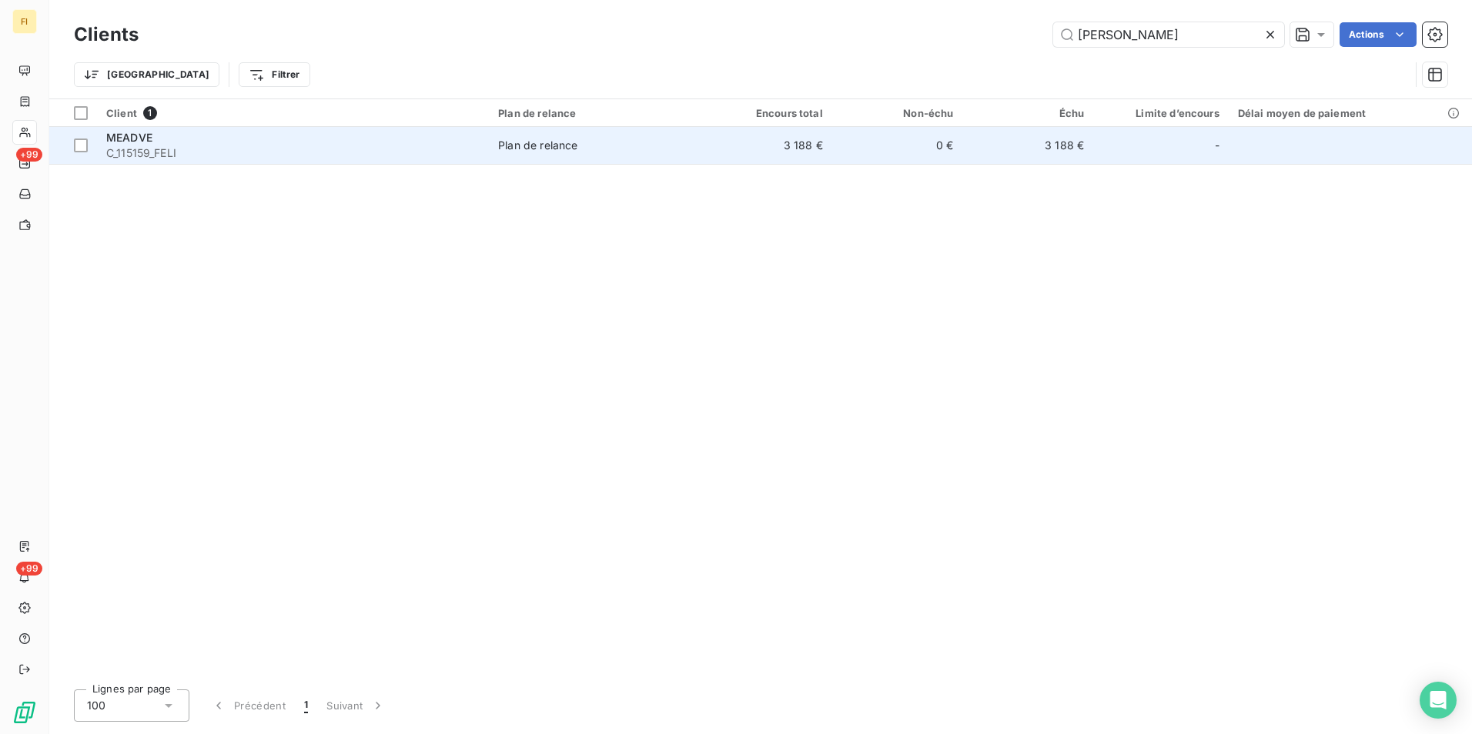
click at [624, 146] on span "Plan de relance" at bounding box center [595, 145] width 194 height 15
